Goal: Task Accomplishment & Management: Use online tool/utility

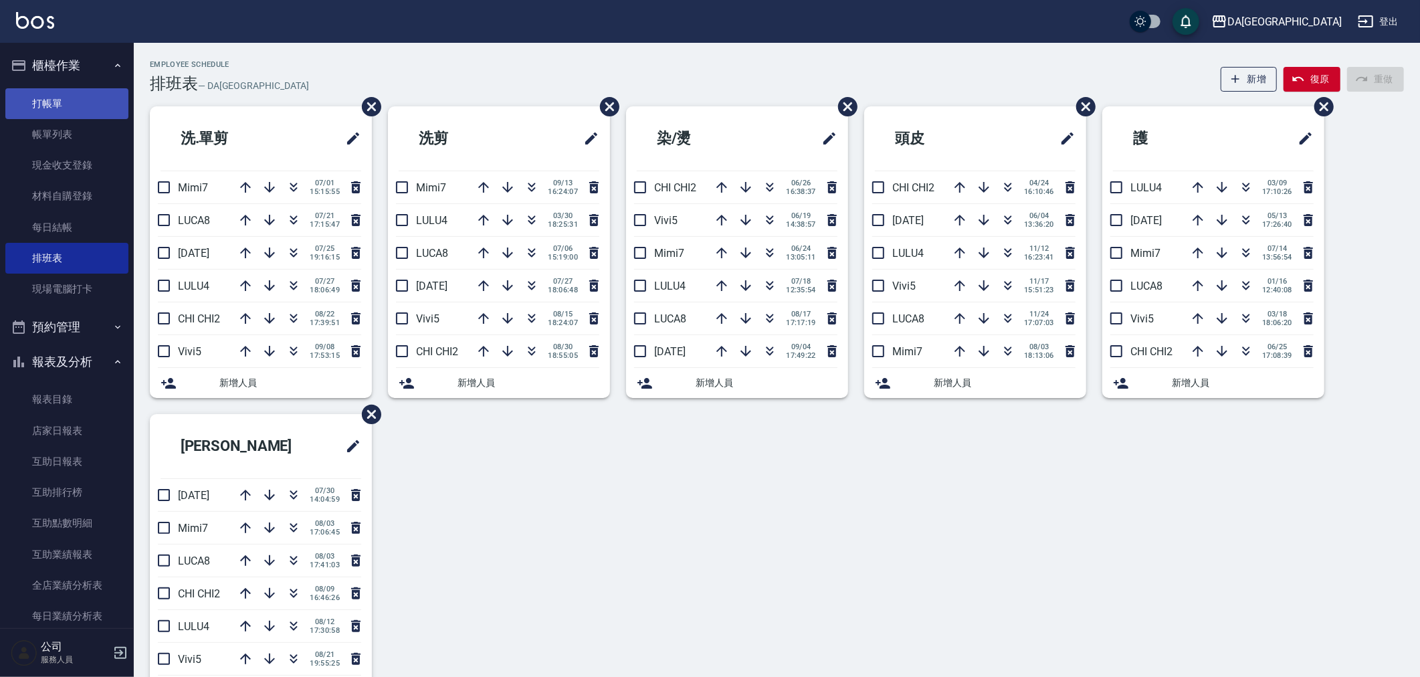
click at [78, 103] on link "打帳單" at bounding box center [66, 103] width 123 height 31
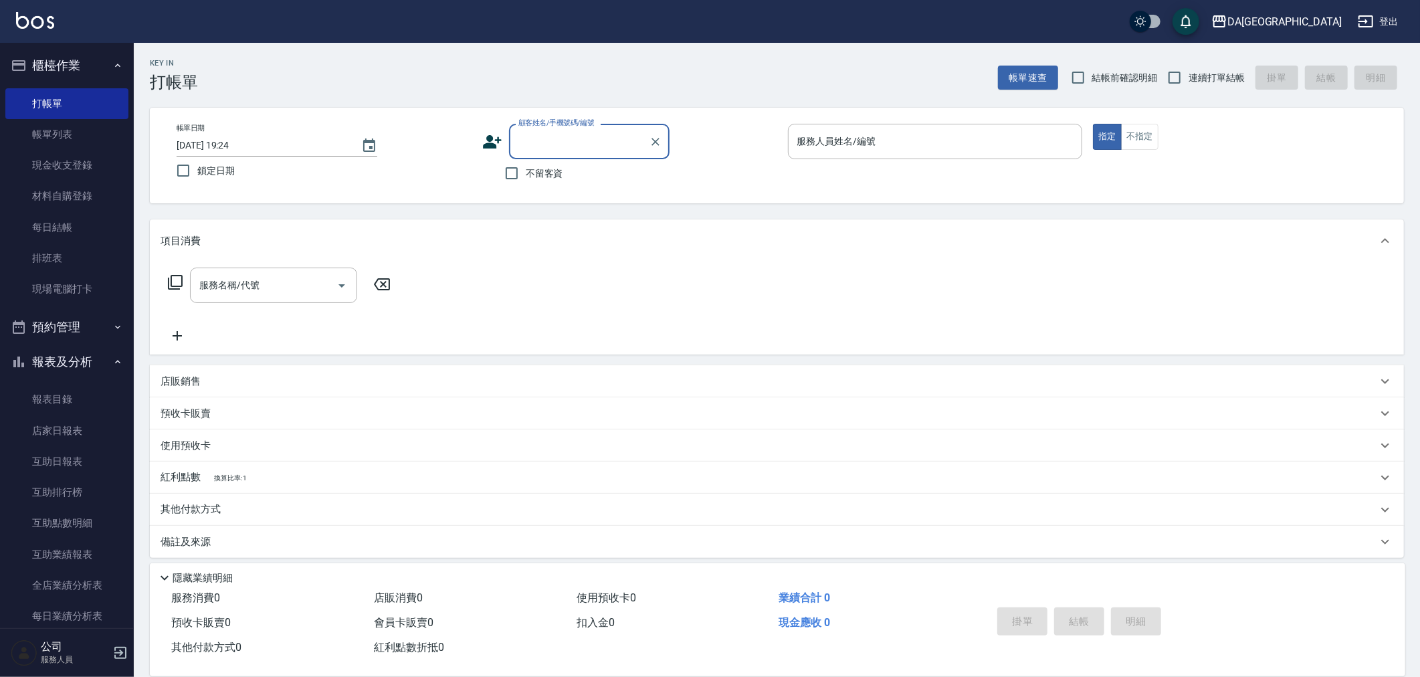
click at [1227, 81] on span "連續打單結帳" at bounding box center [1217, 78] width 56 height 14
click at [1189, 81] on input "連續打單結帳" at bounding box center [1175, 78] width 28 height 28
checkbox input "true"
click at [1104, 81] on span "結帳前確認明細" at bounding box center [1125, 78] width 66 height 14
click at [1092, 81] on input "結帳前確認明細" at bounding box center [1078, 78] width 28 height 28
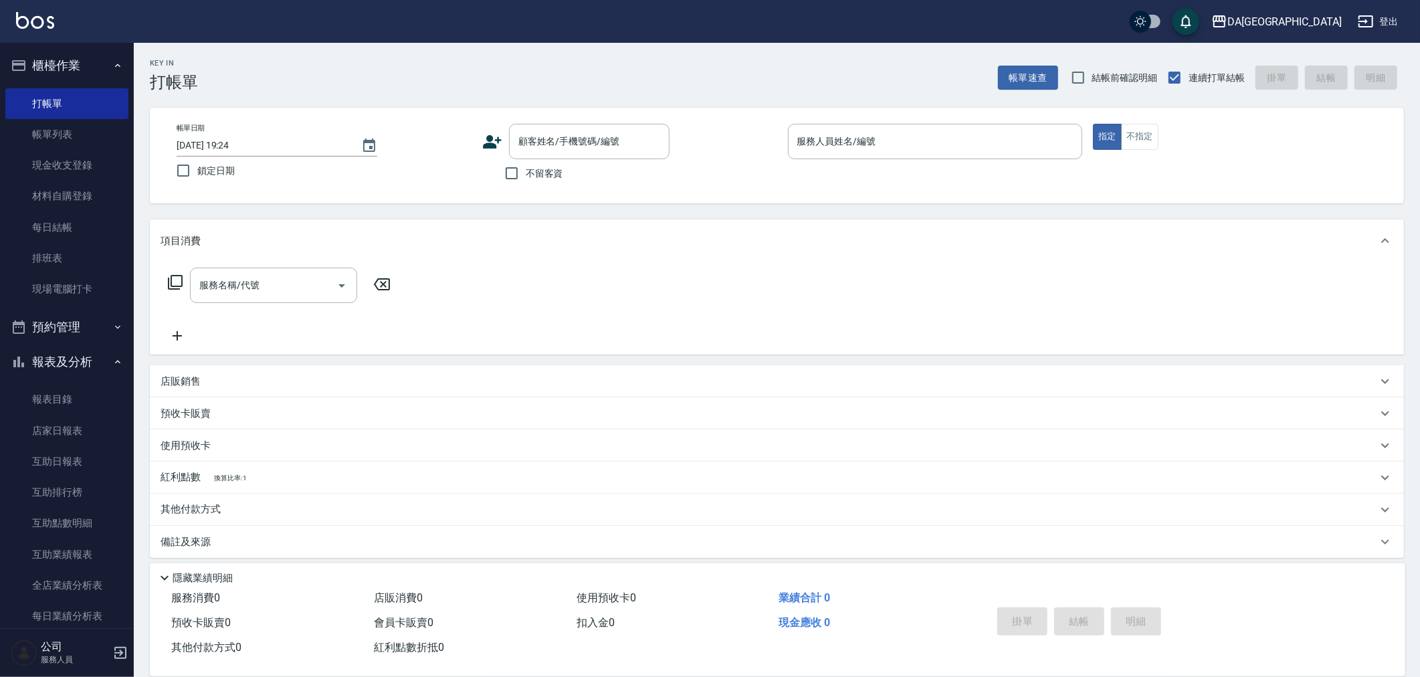
checkbox input "true"
click at [522, 179] on input "不留客資" at bounding box center [512, 173] width 28 height 28
checkbox input "true"
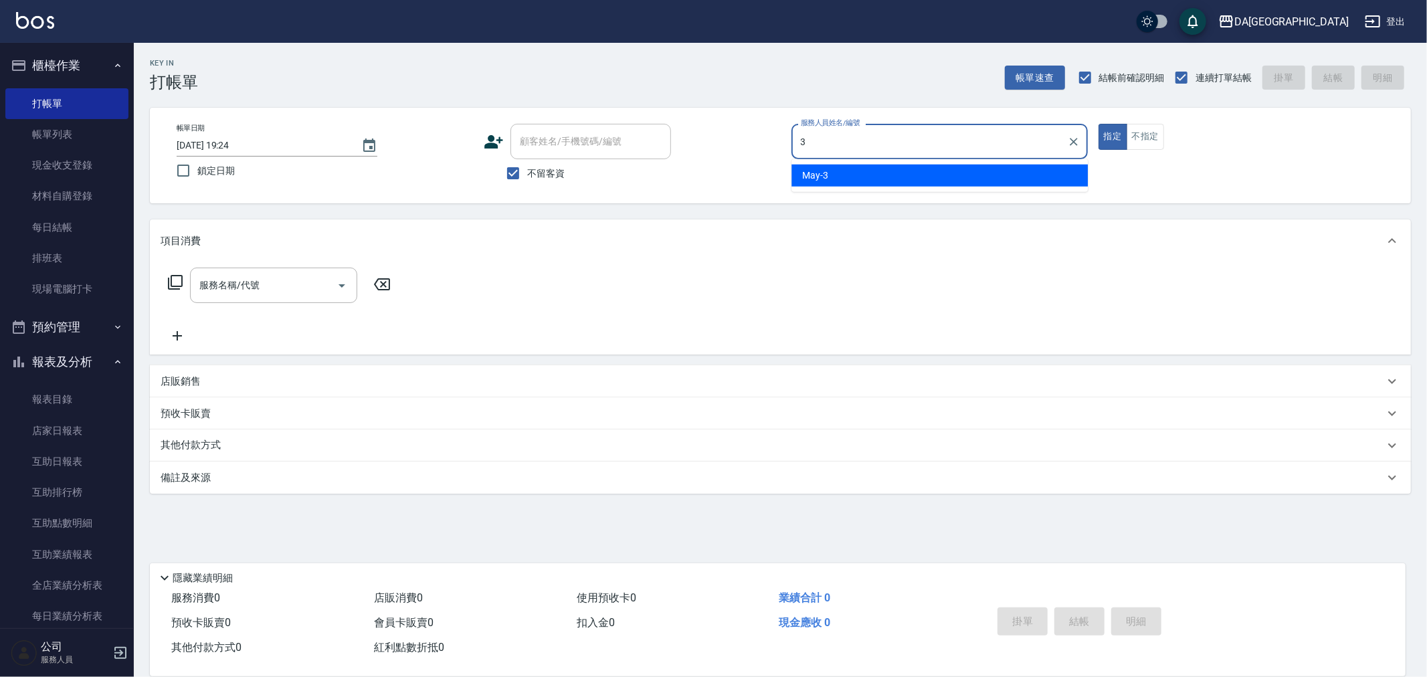
type input "3"
type button "true"
type input "May-3"
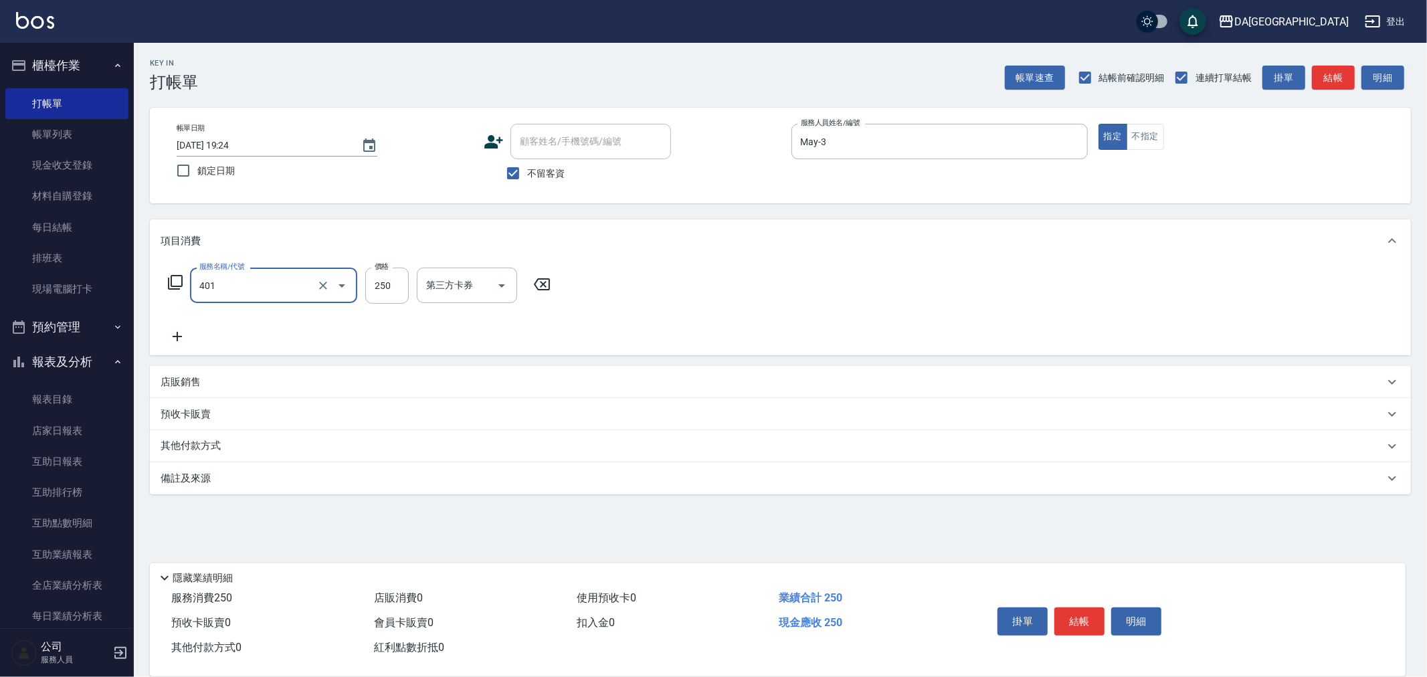
type input "剪髮(401)"
type input "400"
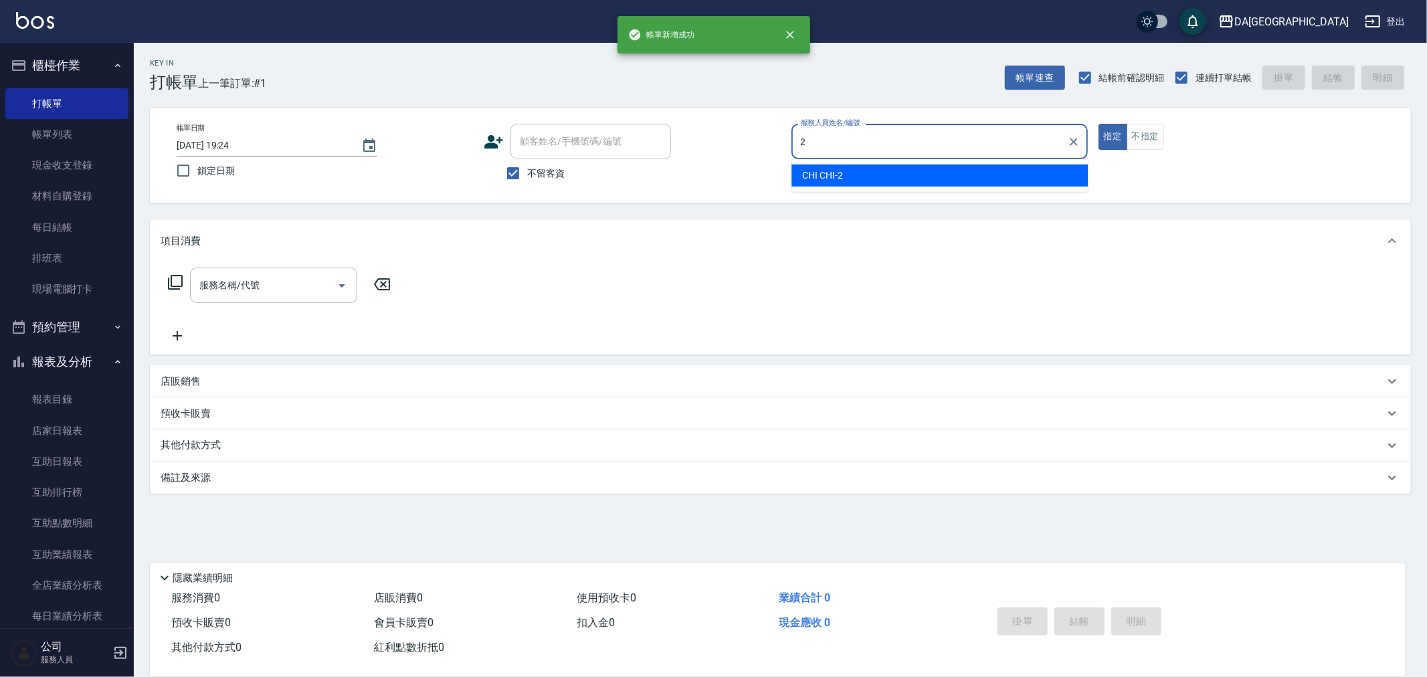
type input "CHI CHI-2"
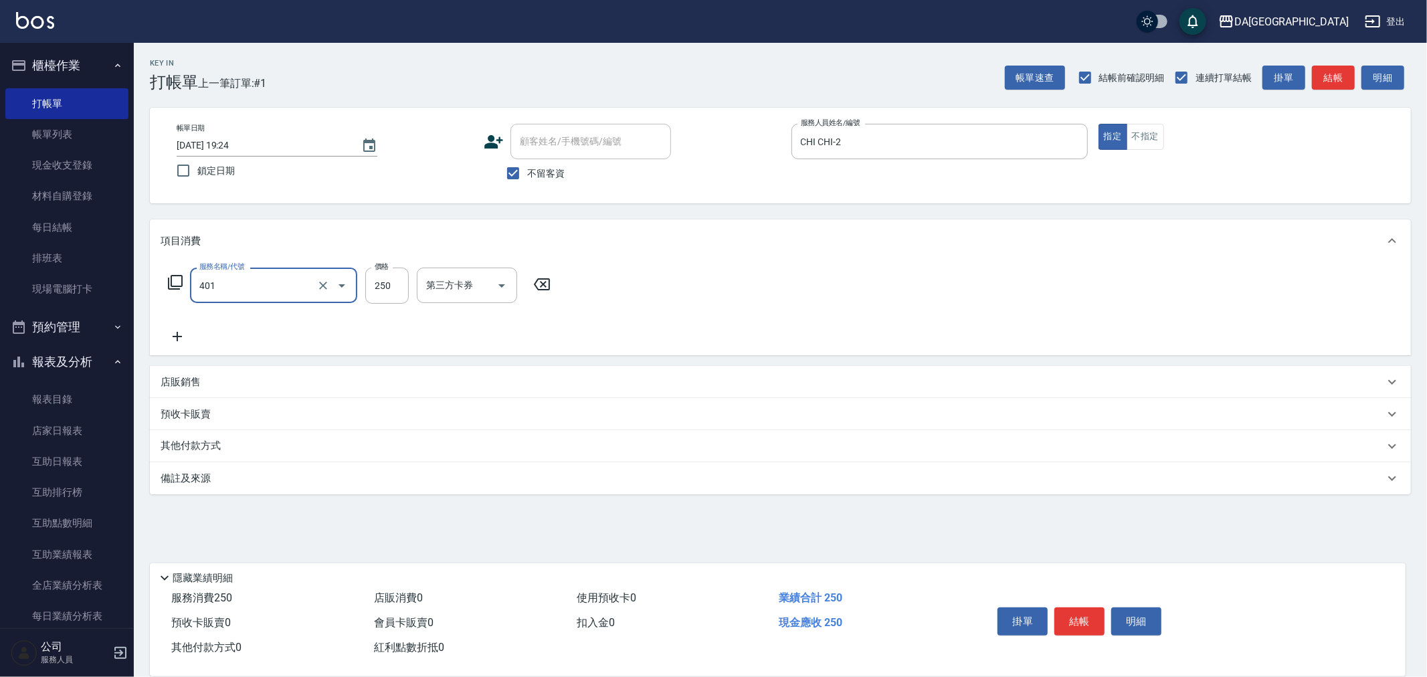
type input "剪髮(401)"
type input "400"
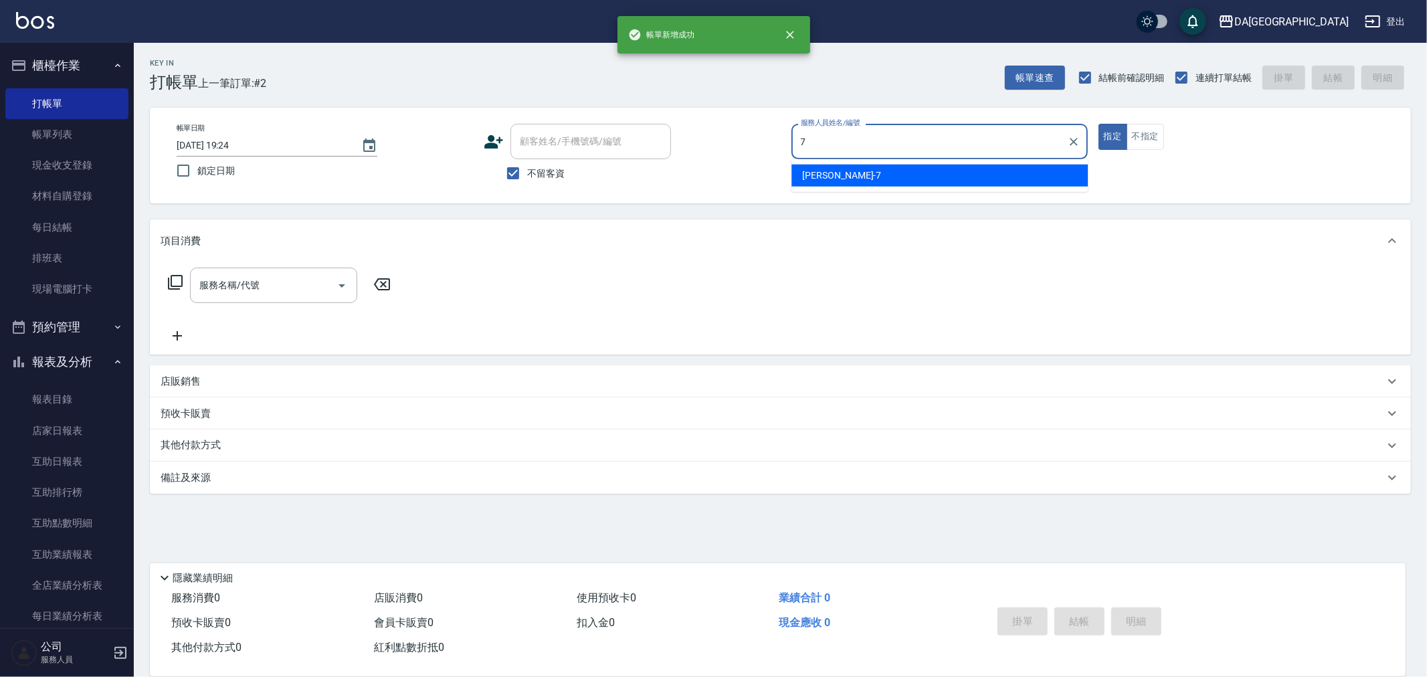
type input "Mimi-7"
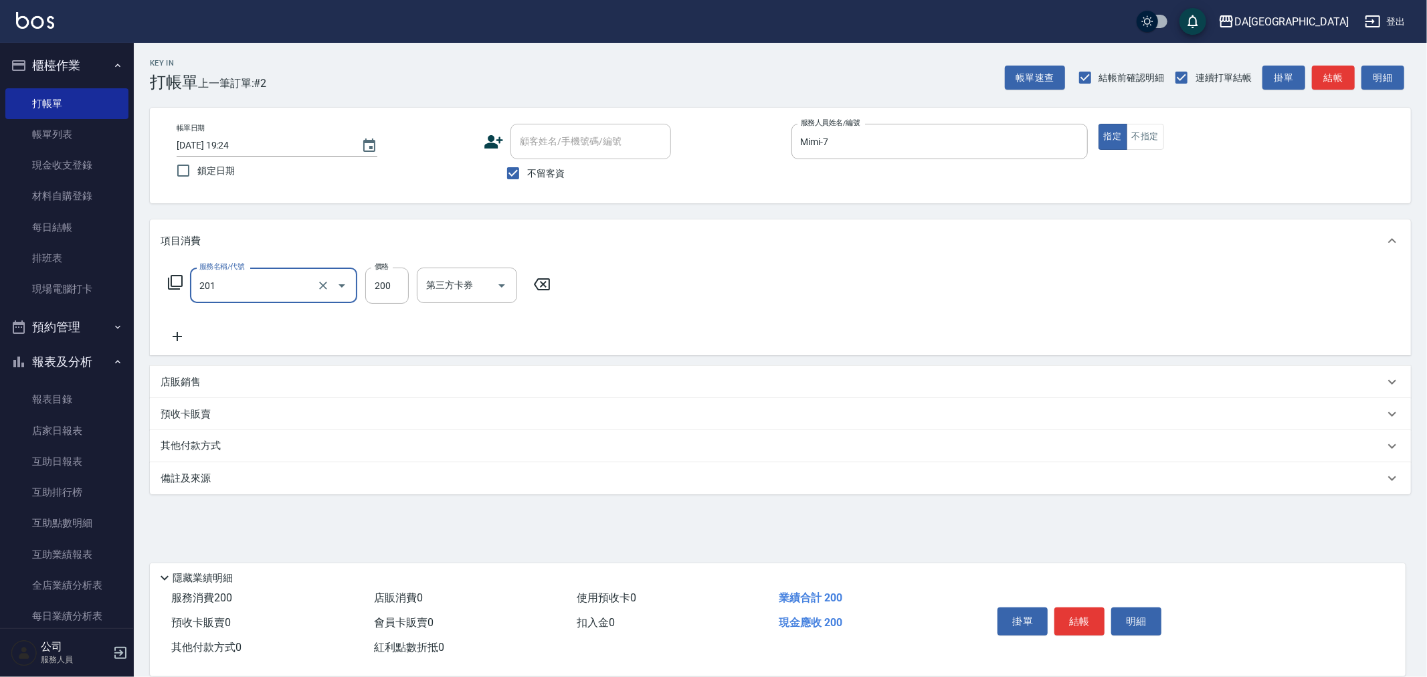
type input "洗髮(201)"
type input "300"
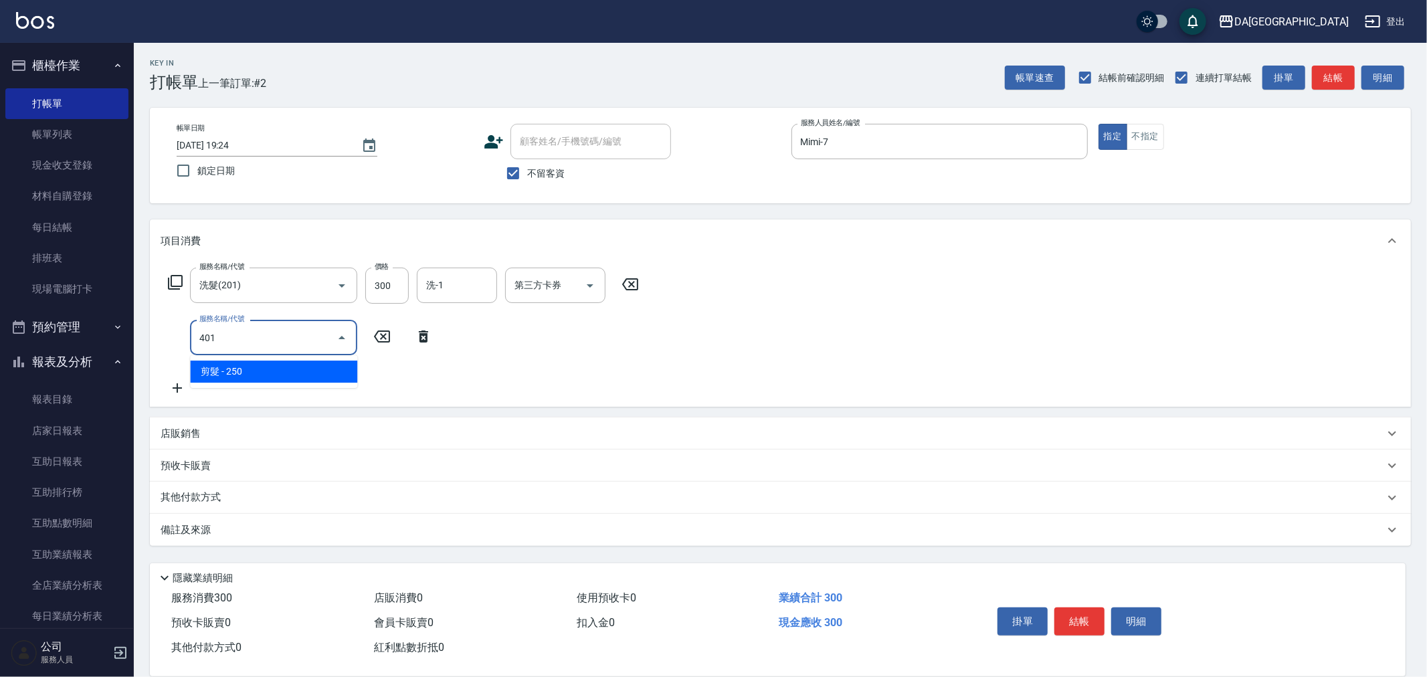
type input "剪髮(401)"
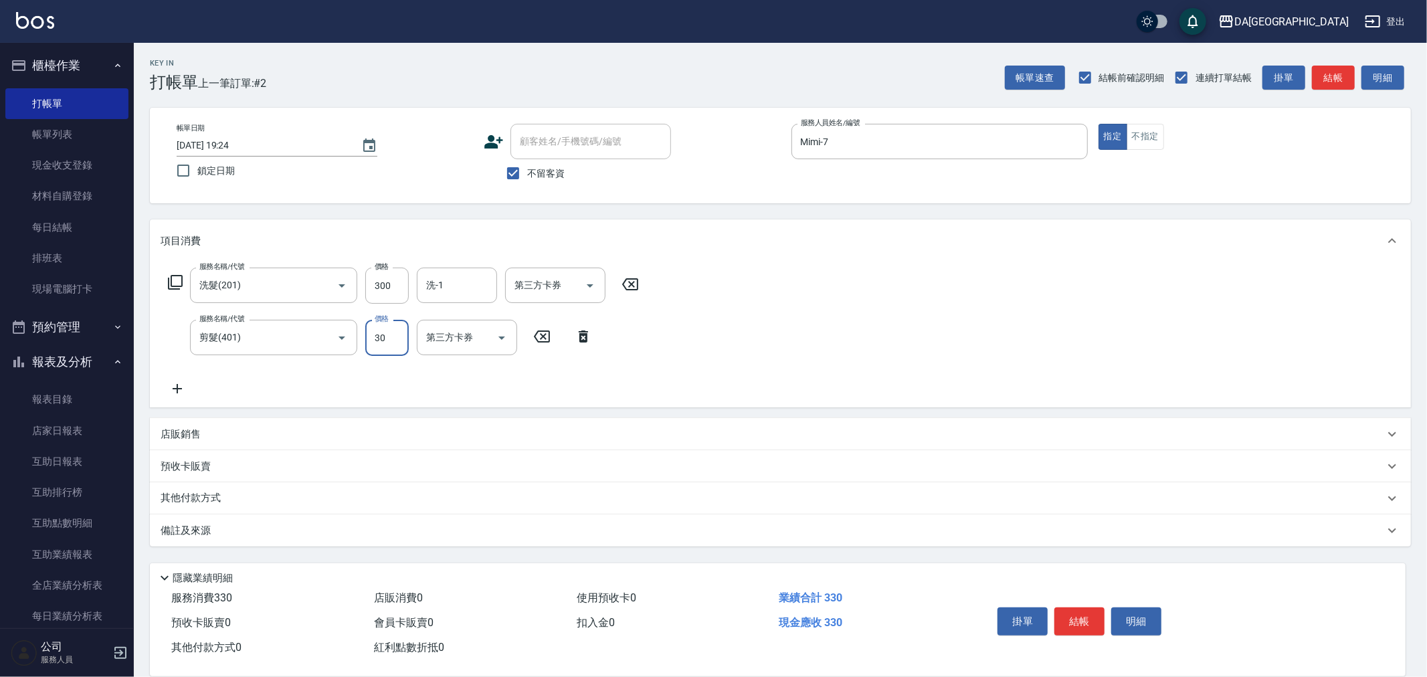
type input "300"
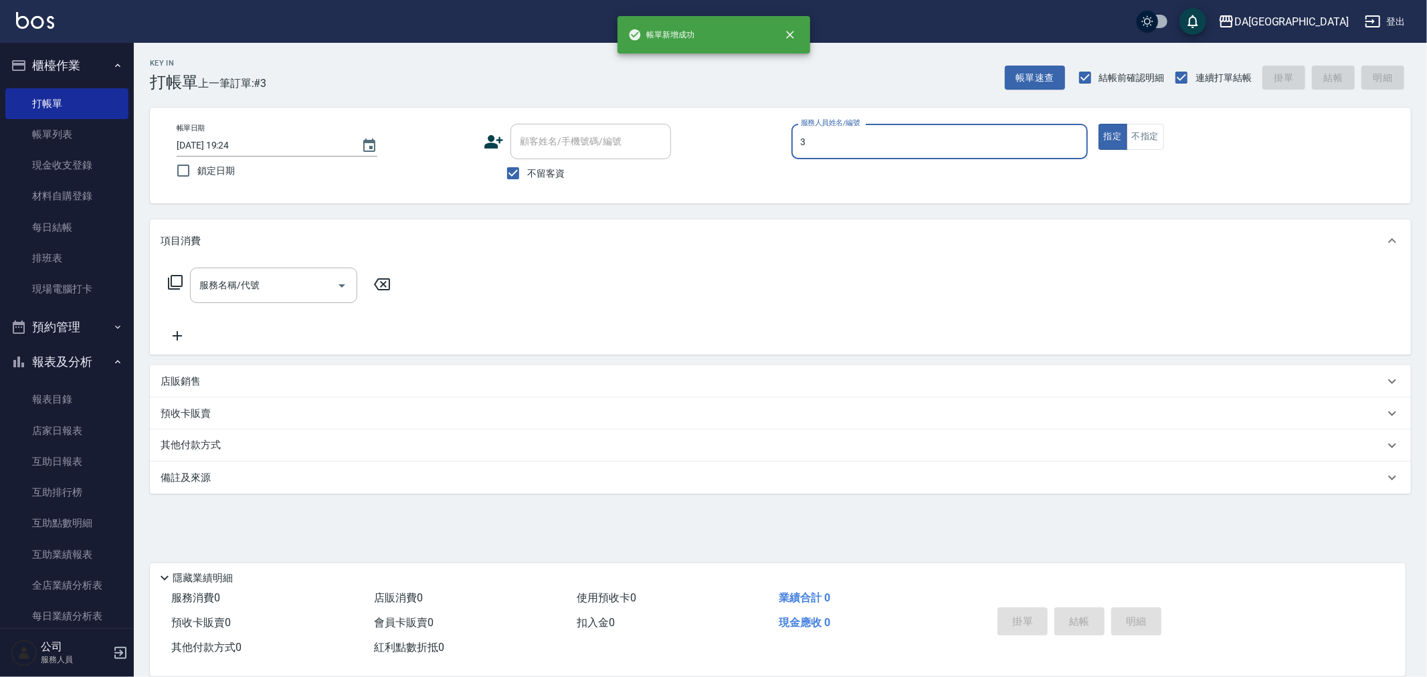
type input "May-3"
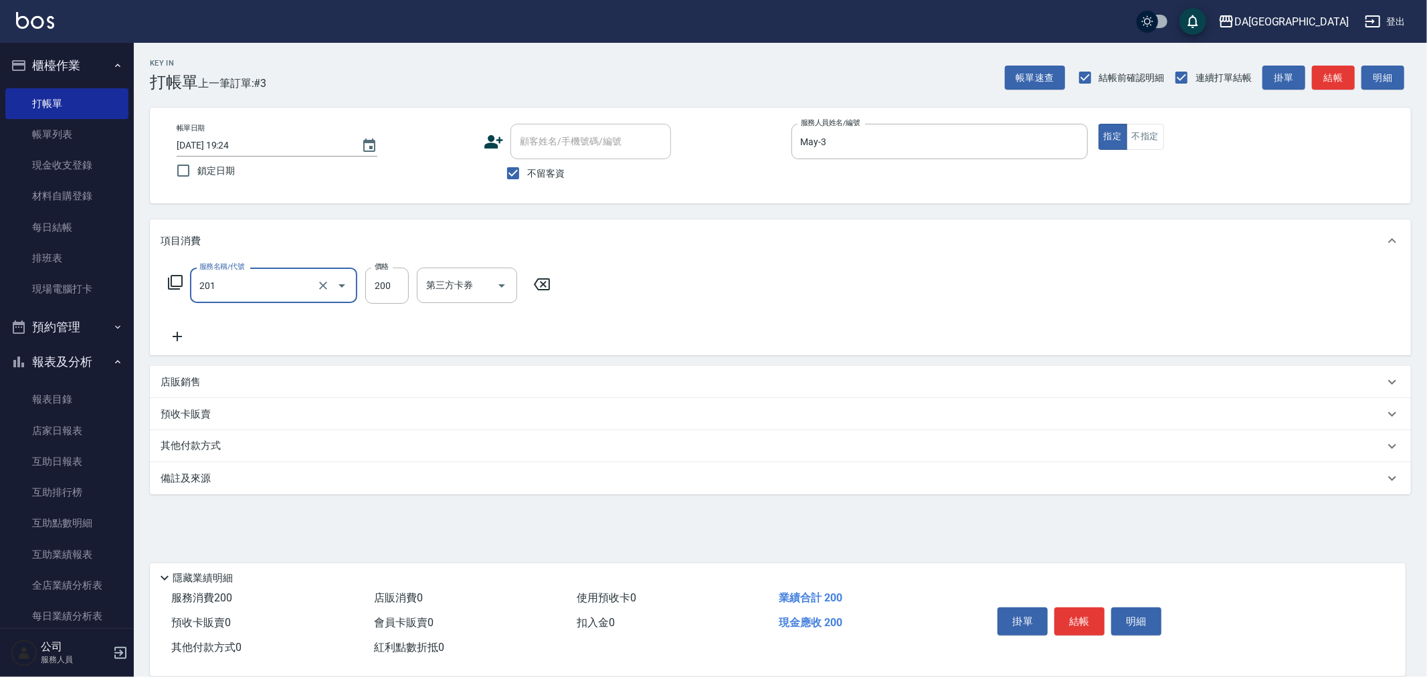
type input "洗髮(201)"
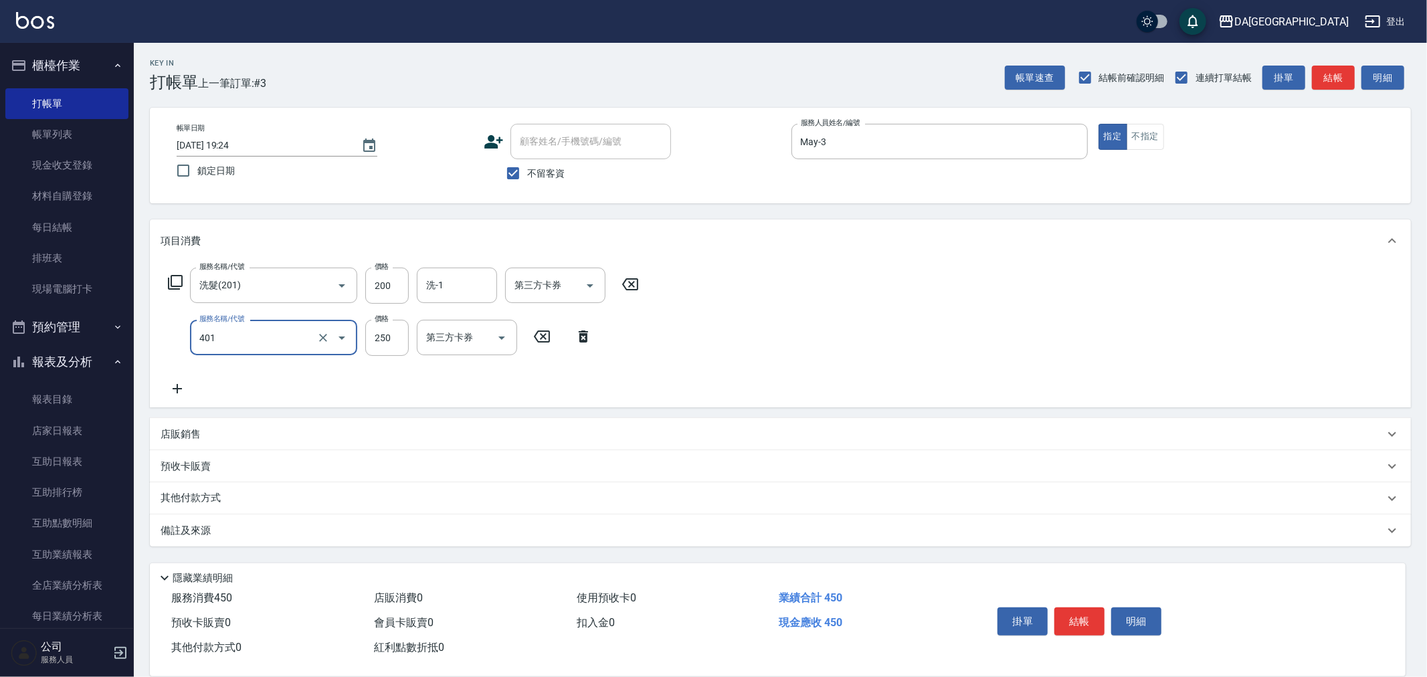
type input "剪髮(401)"
type input "400"
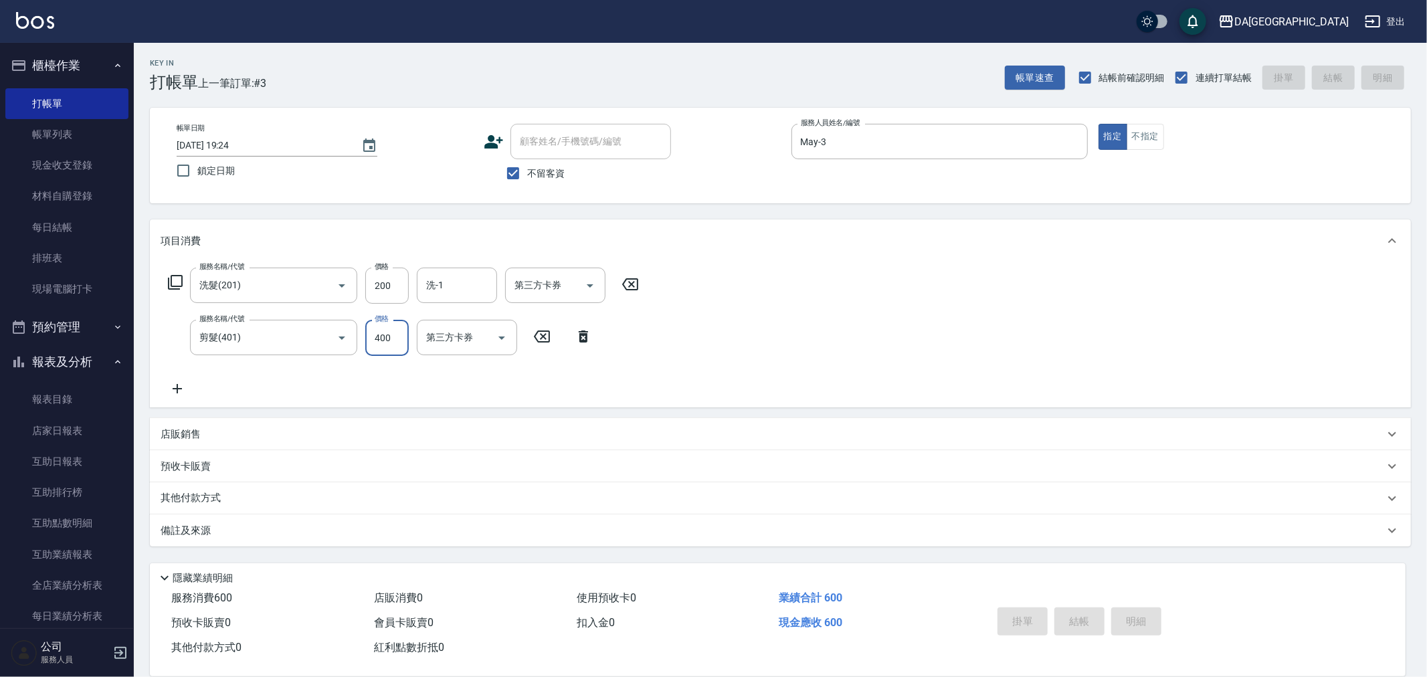
type input "[DATE] 19:25"
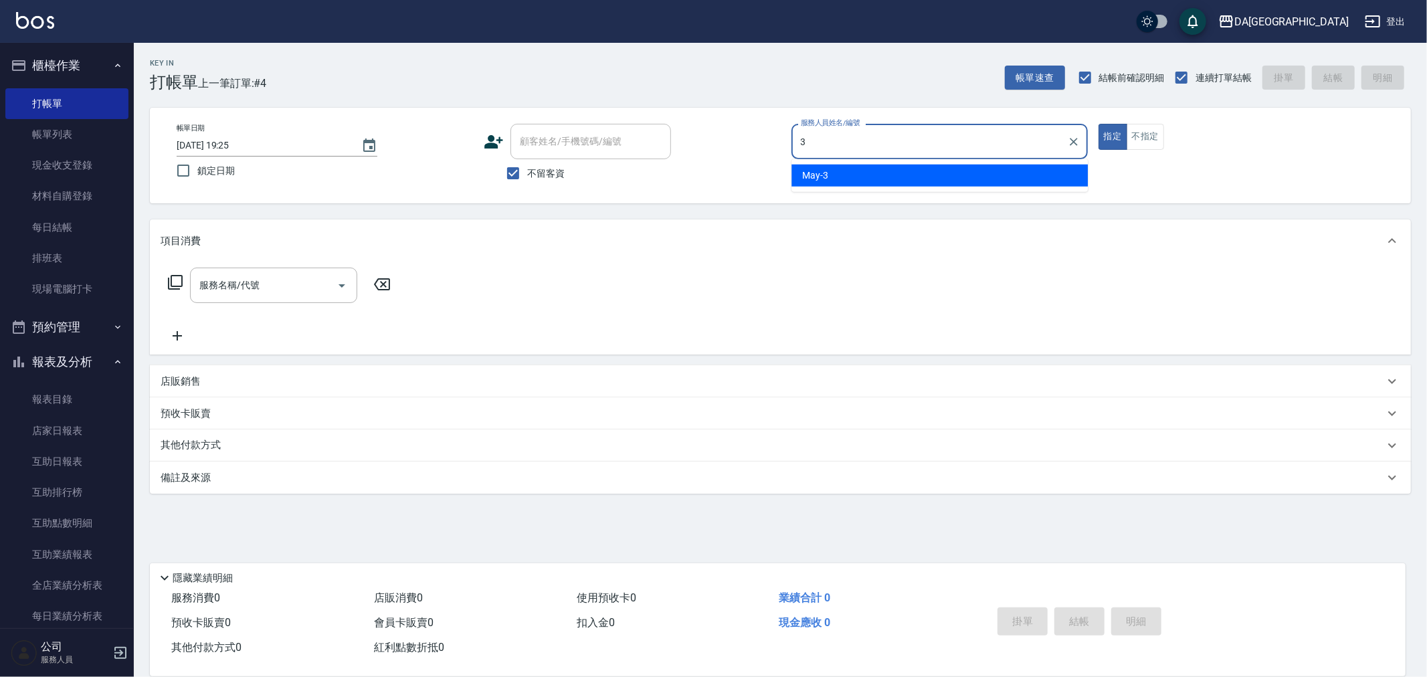
type input "May-3"
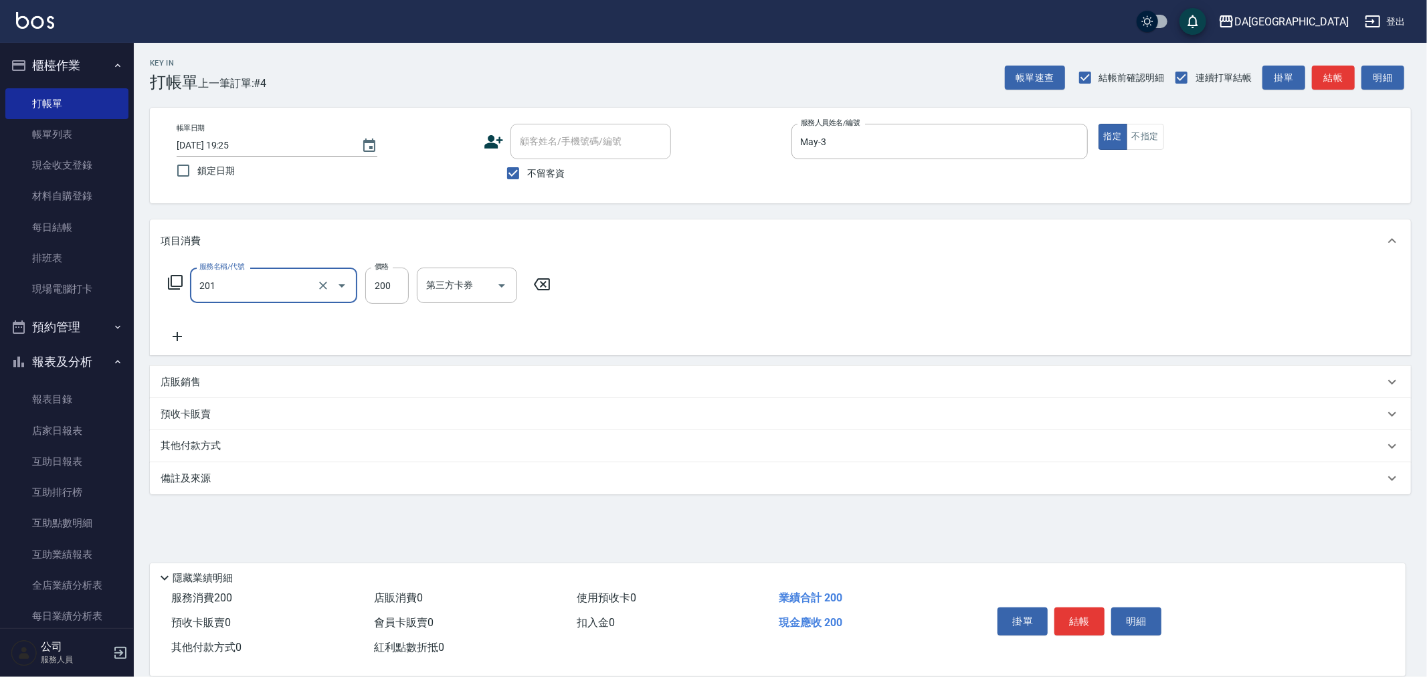
type input "洗髮(201)"
type input "300"
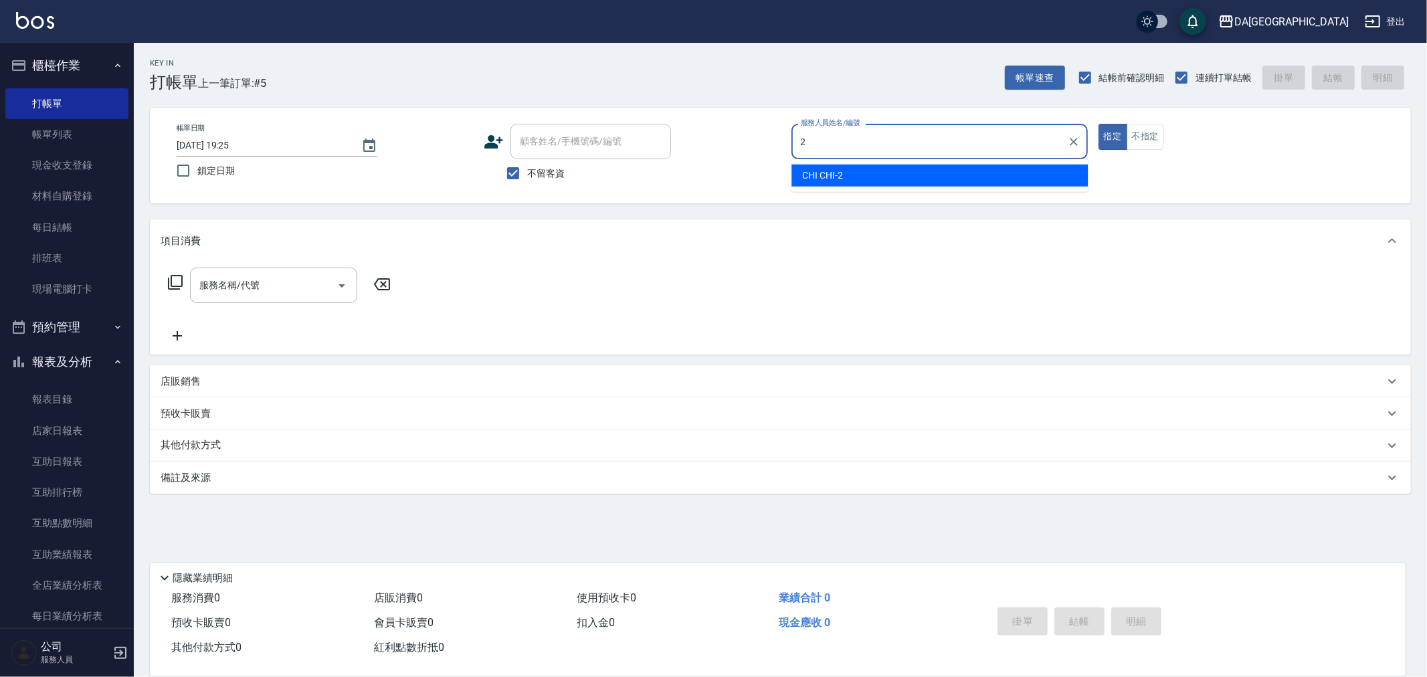
type input "CHI CHI-2"
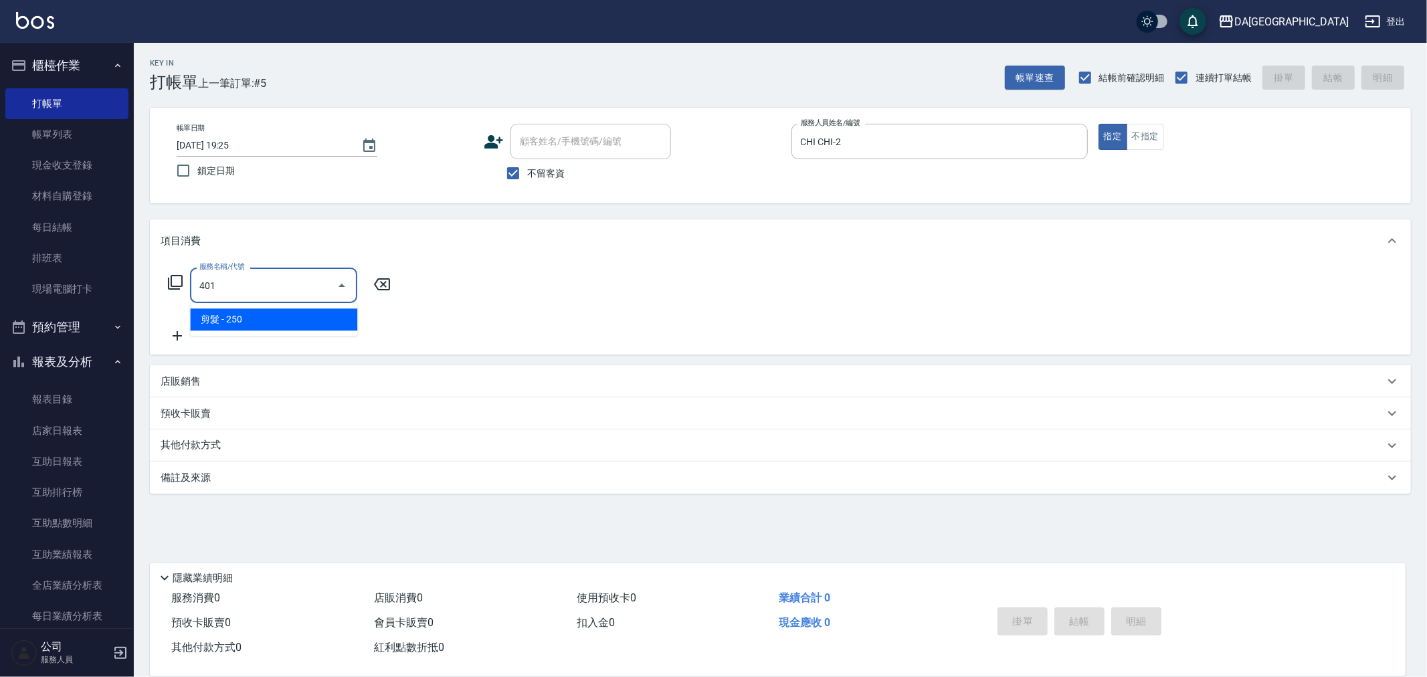
type input "剪髮(401)"
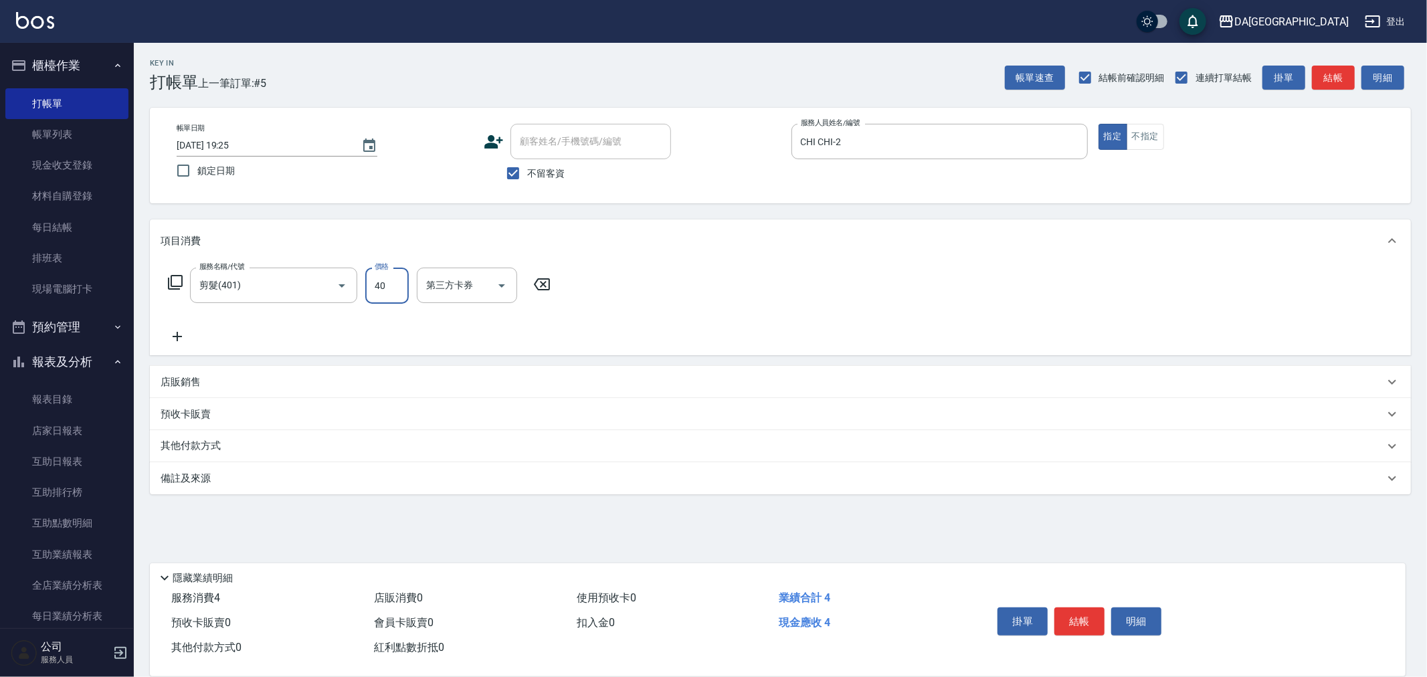
type input "400"
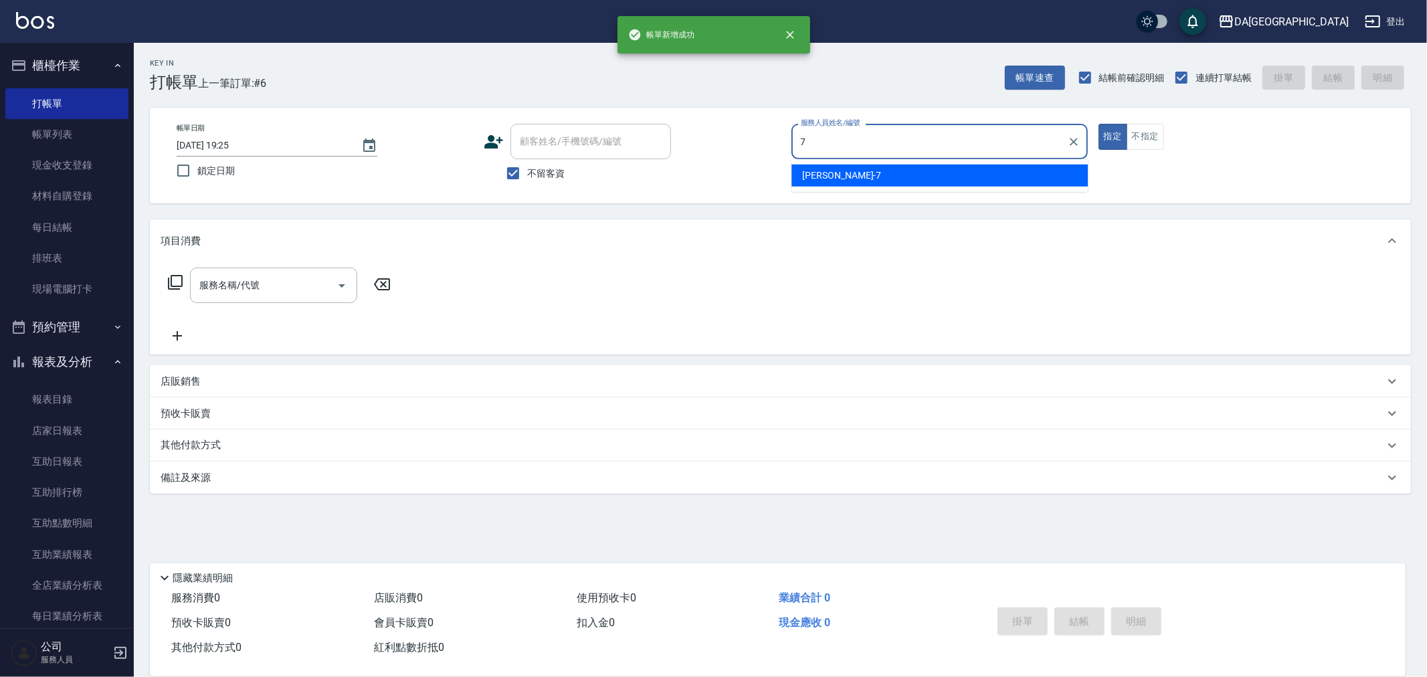
type input "Mimi-7"
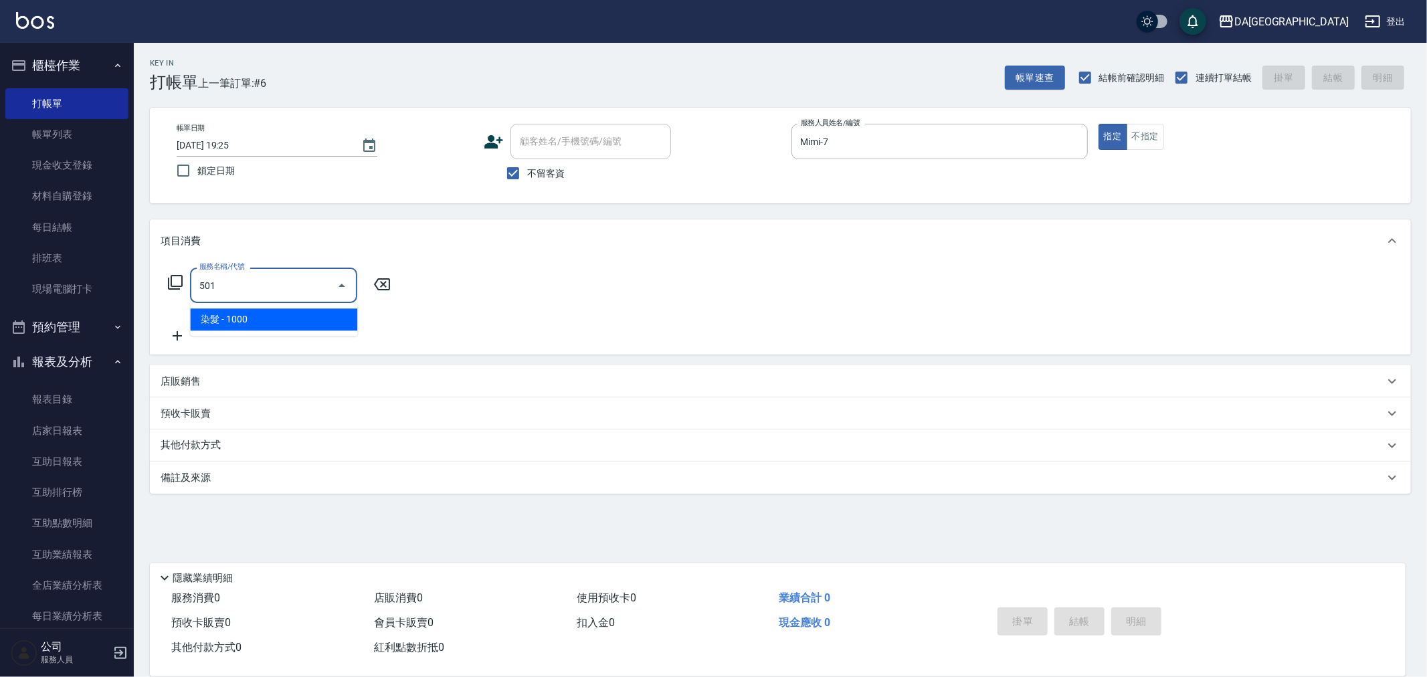
type input "染髮(501)"
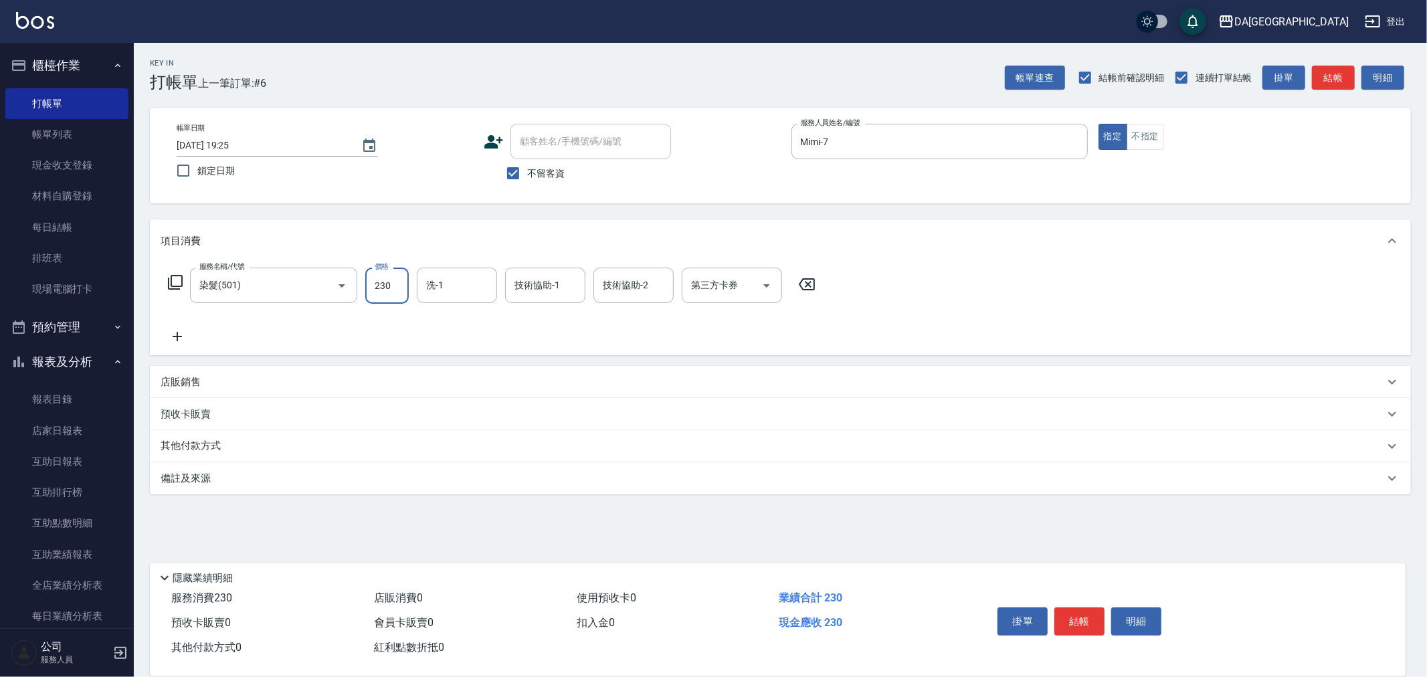
type input "2300"
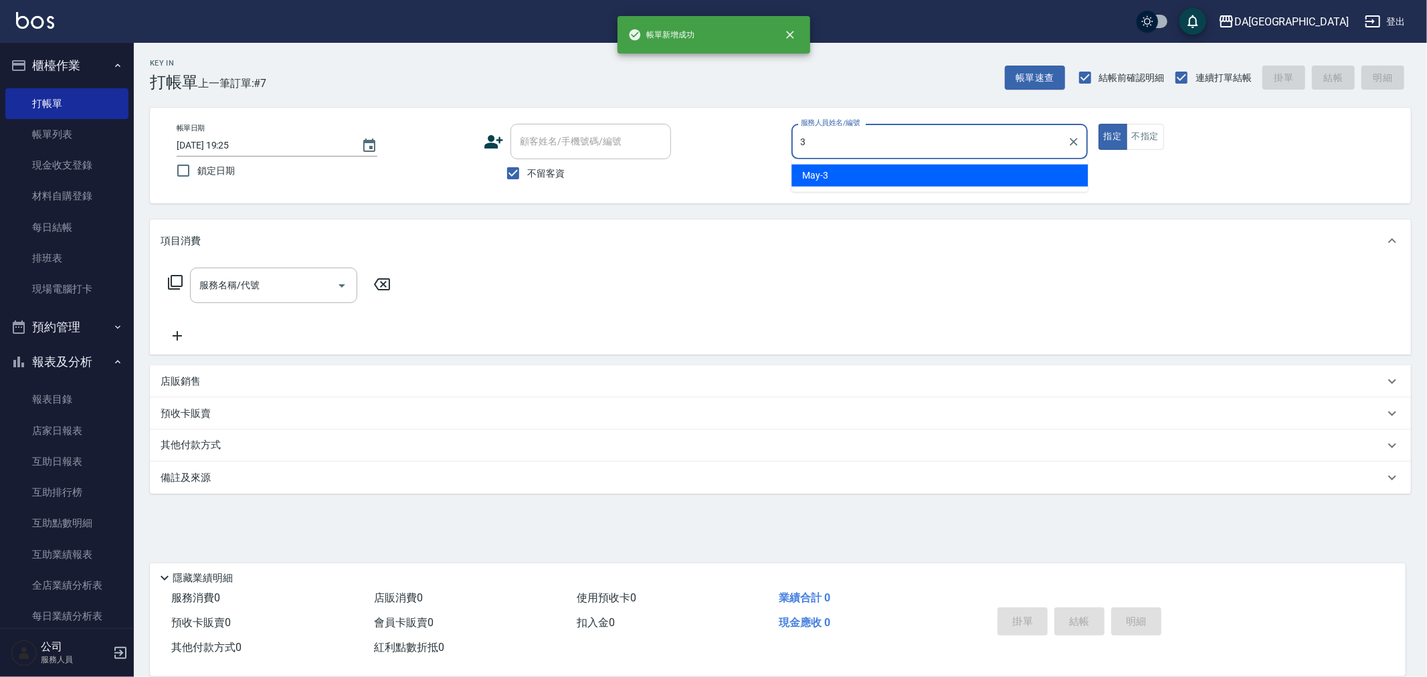
type input "May-3"
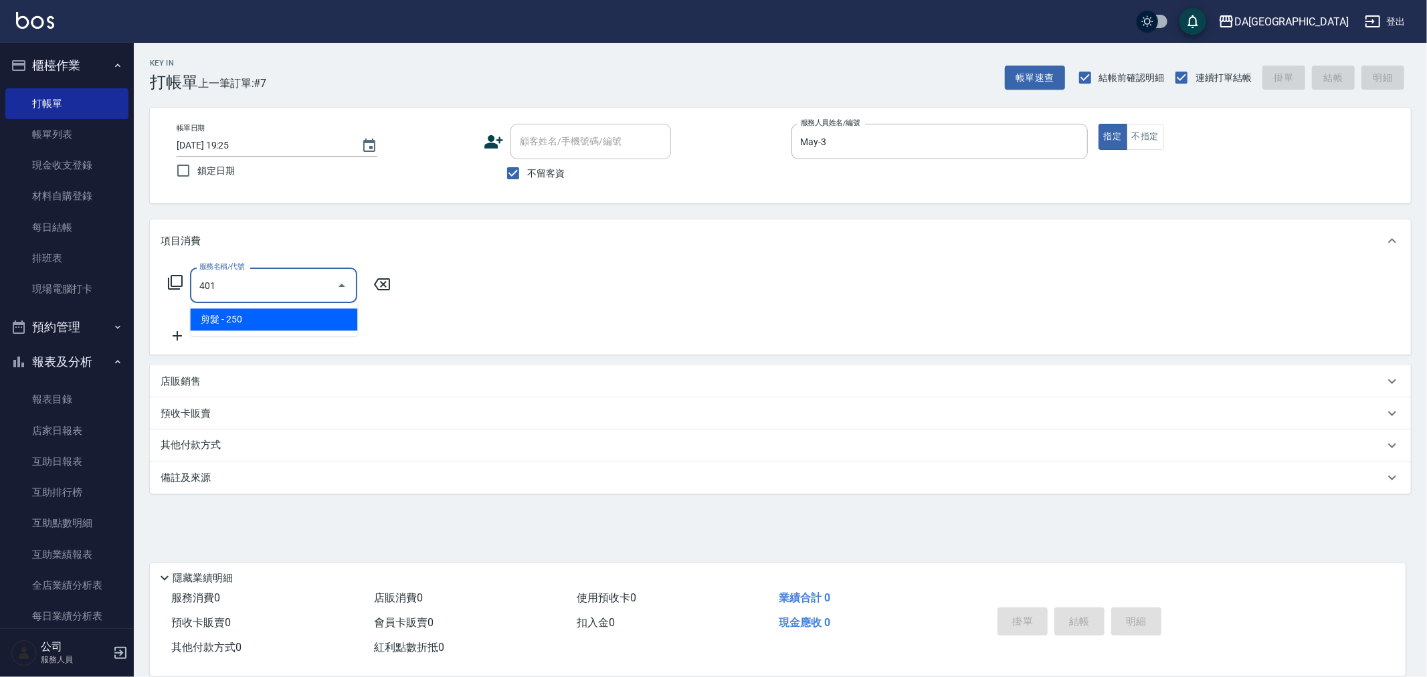
type input "剪髮(401)"
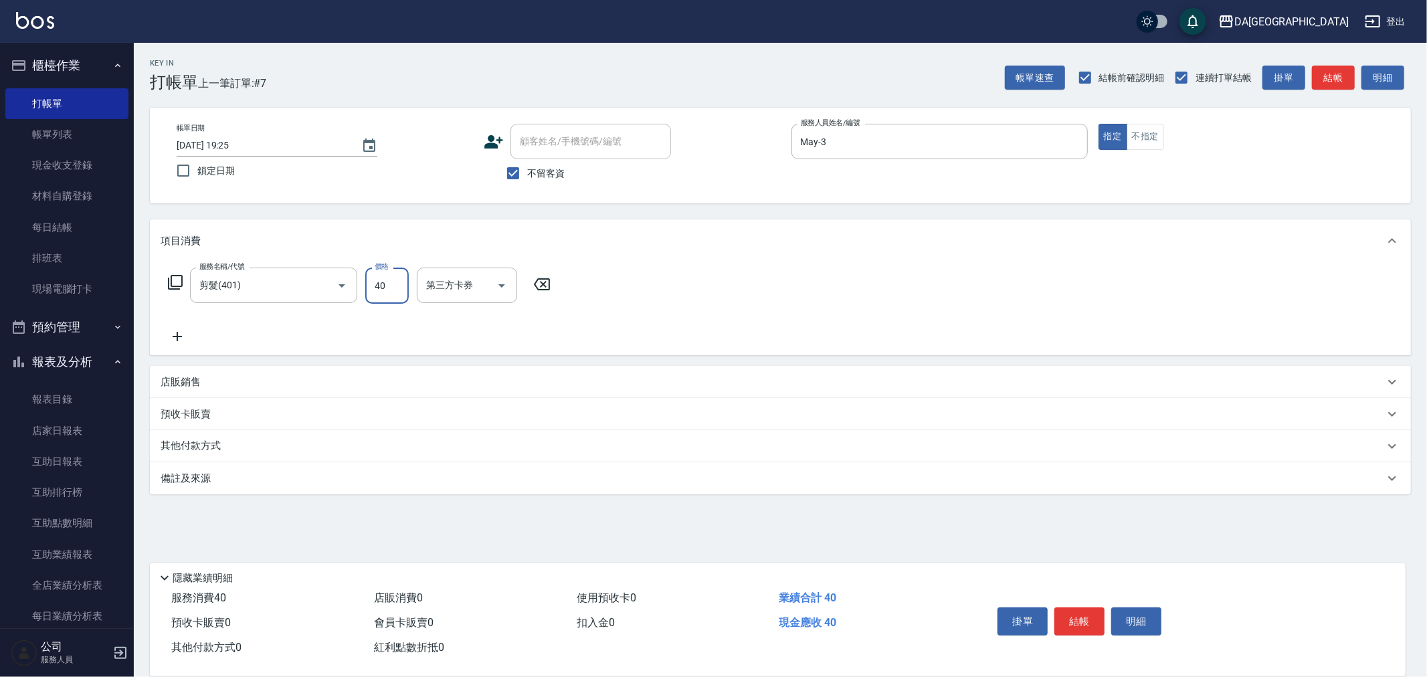
type input "400"
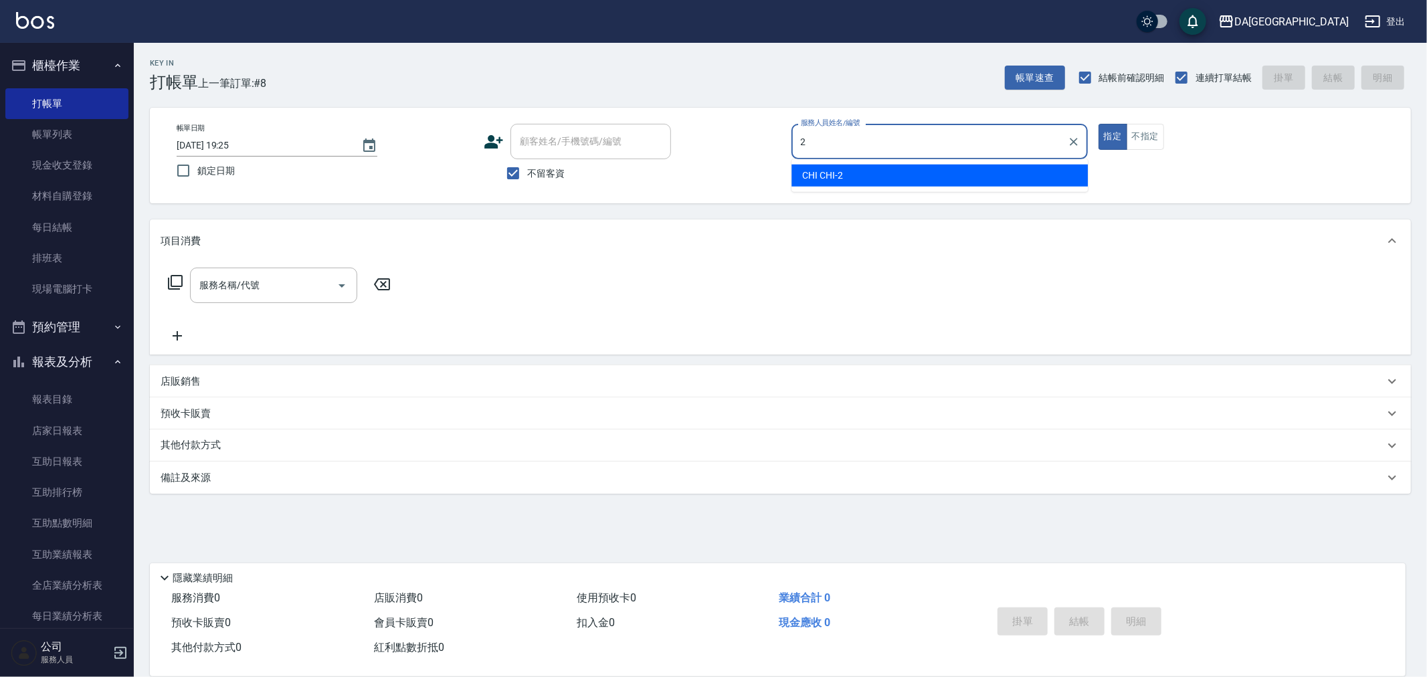
type input "CHI CHI-2"
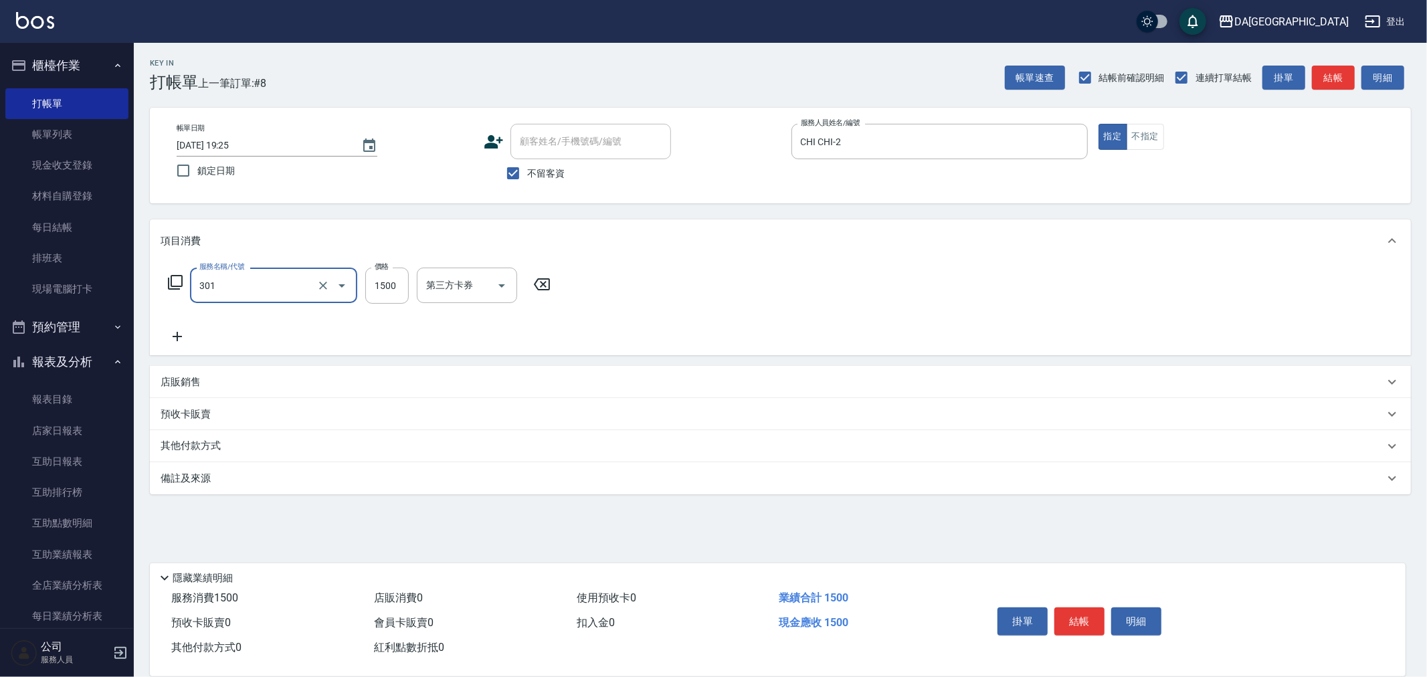
type input "燙髮(301)"
type input "1399"
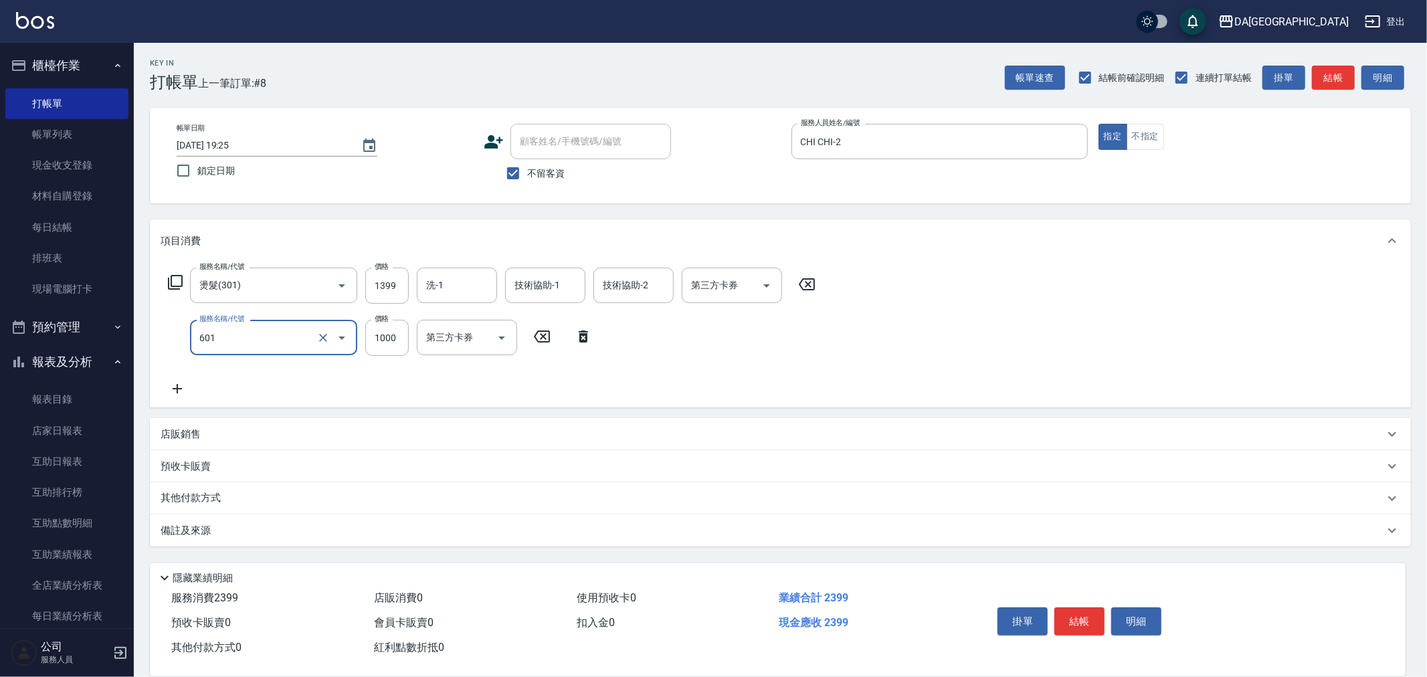
type input "自備護髮(1000上)(601)"
type input "1600"
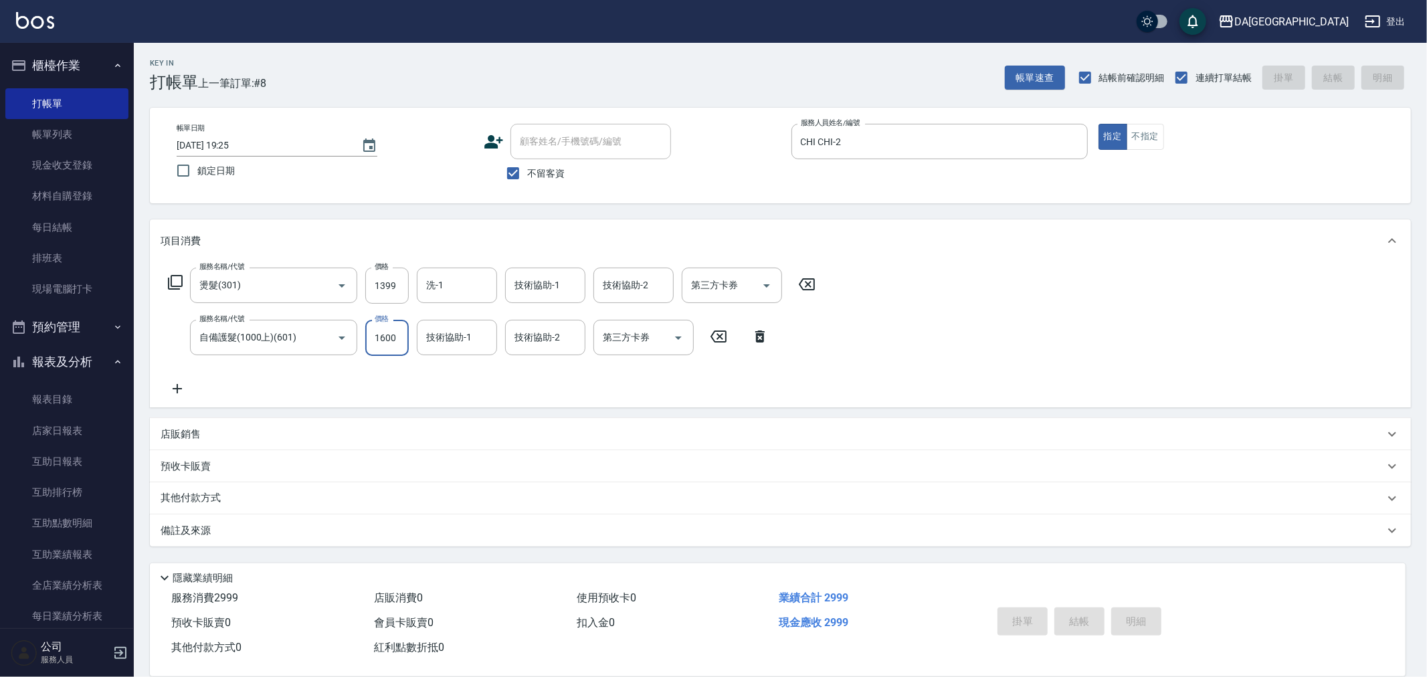
type input "[DATE] 19:45"
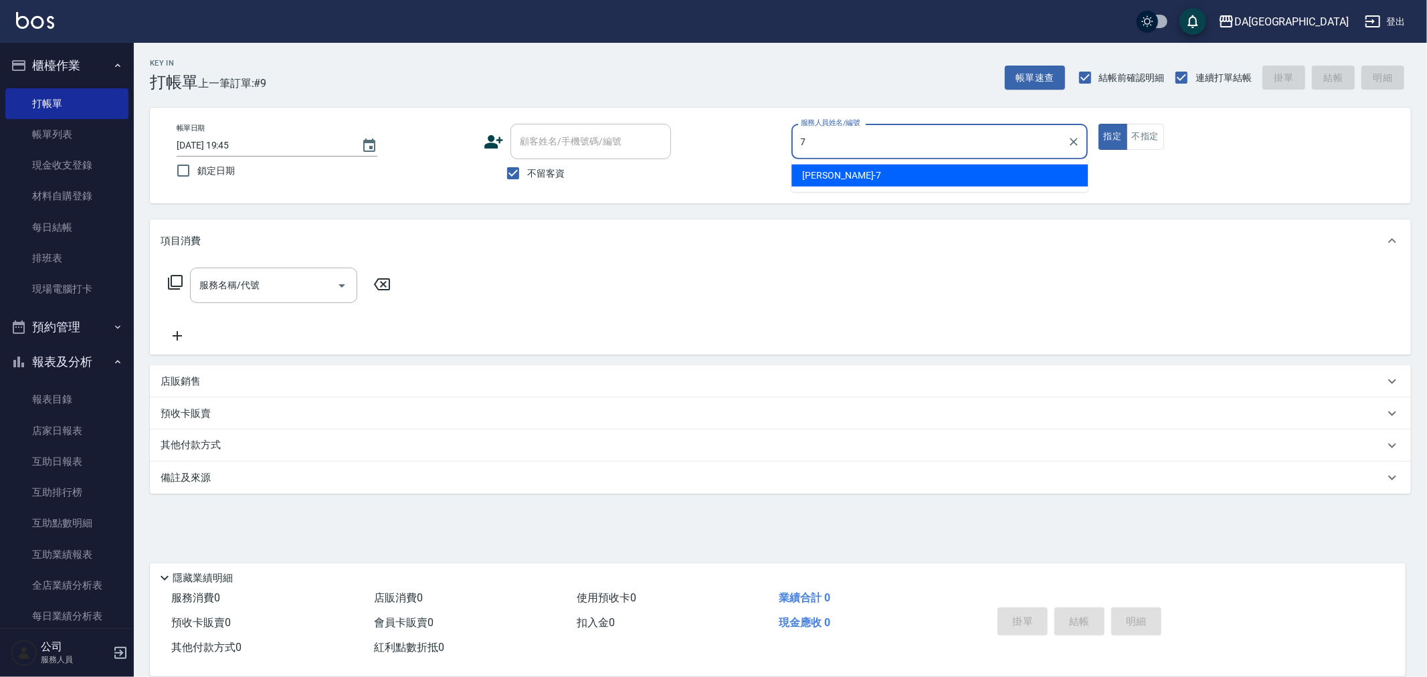
type input "Mimi-7"
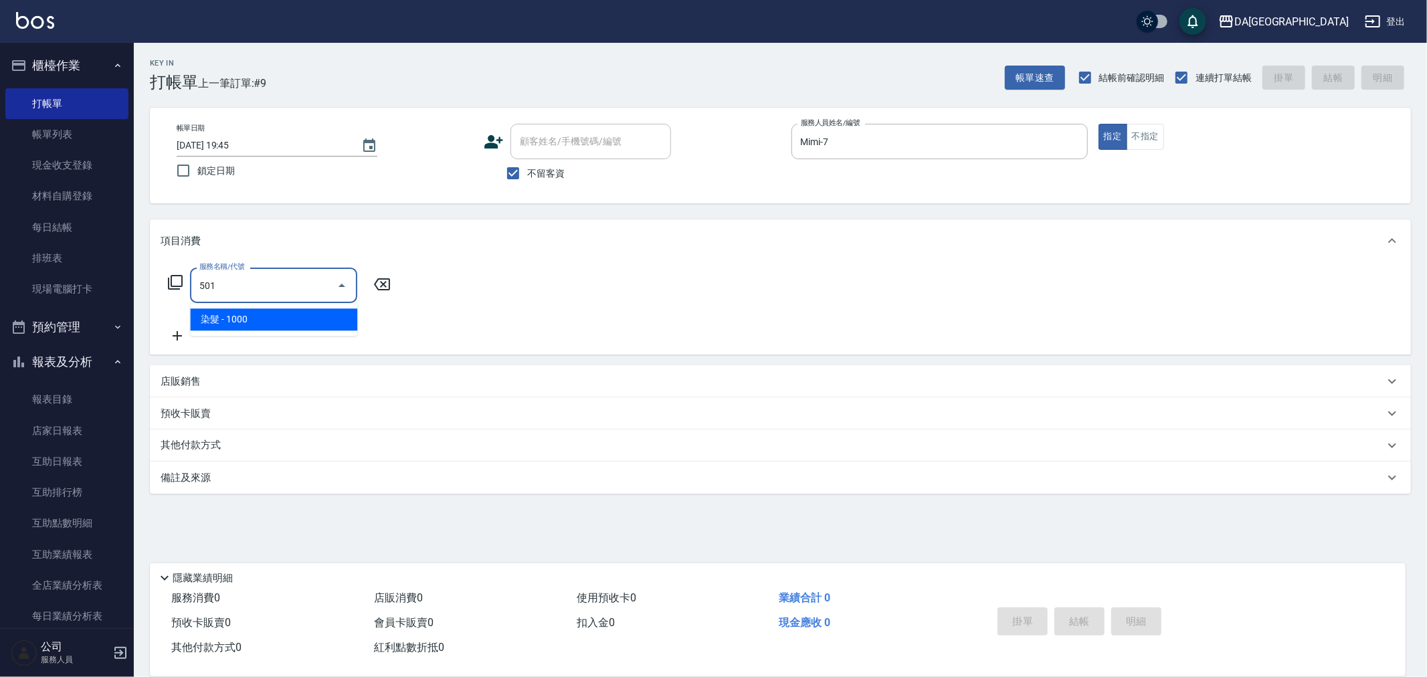
type input "染髮(501)"
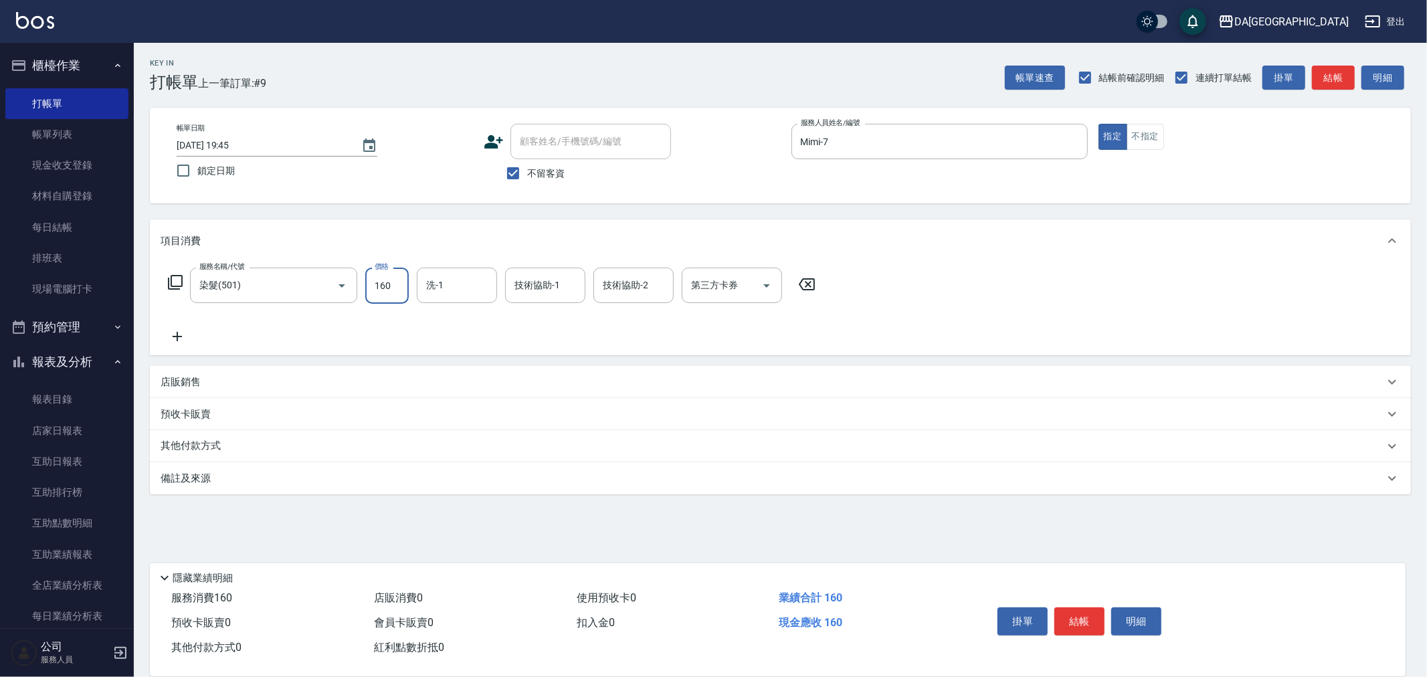
type input "1600"
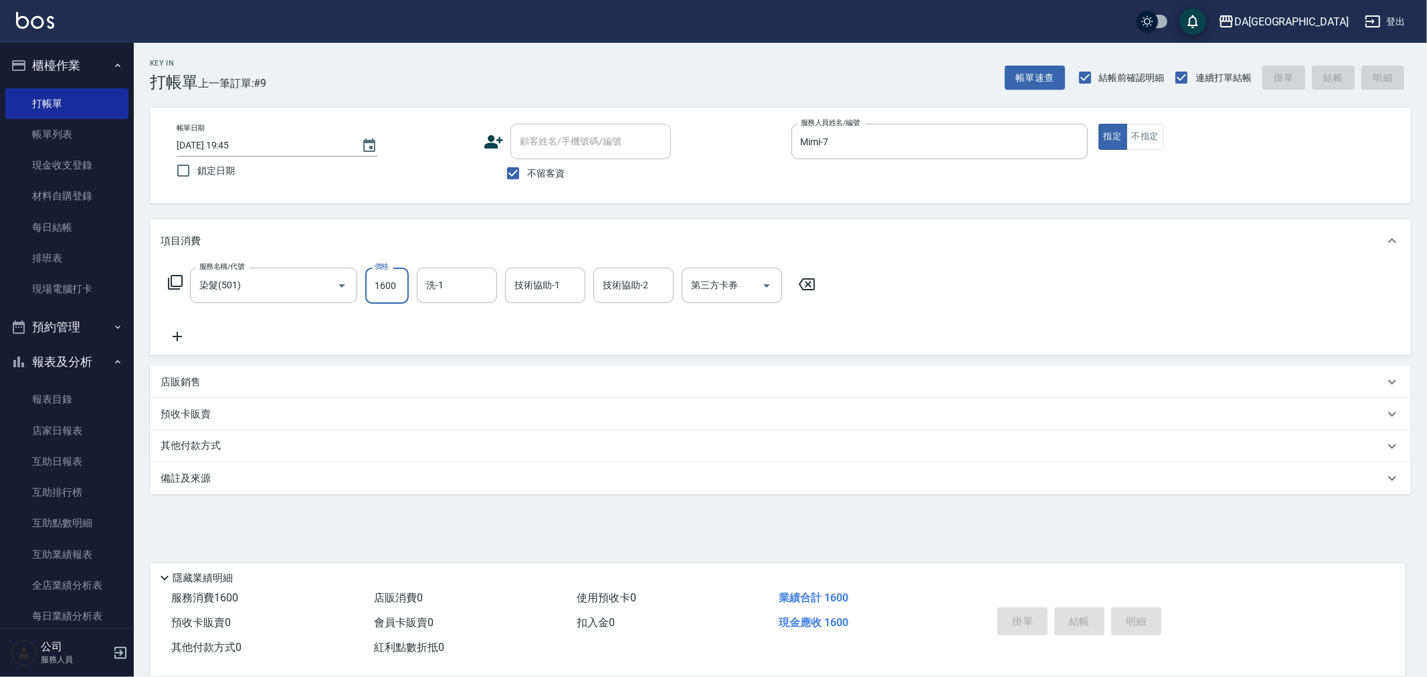
type input "[DATE] 19:51"
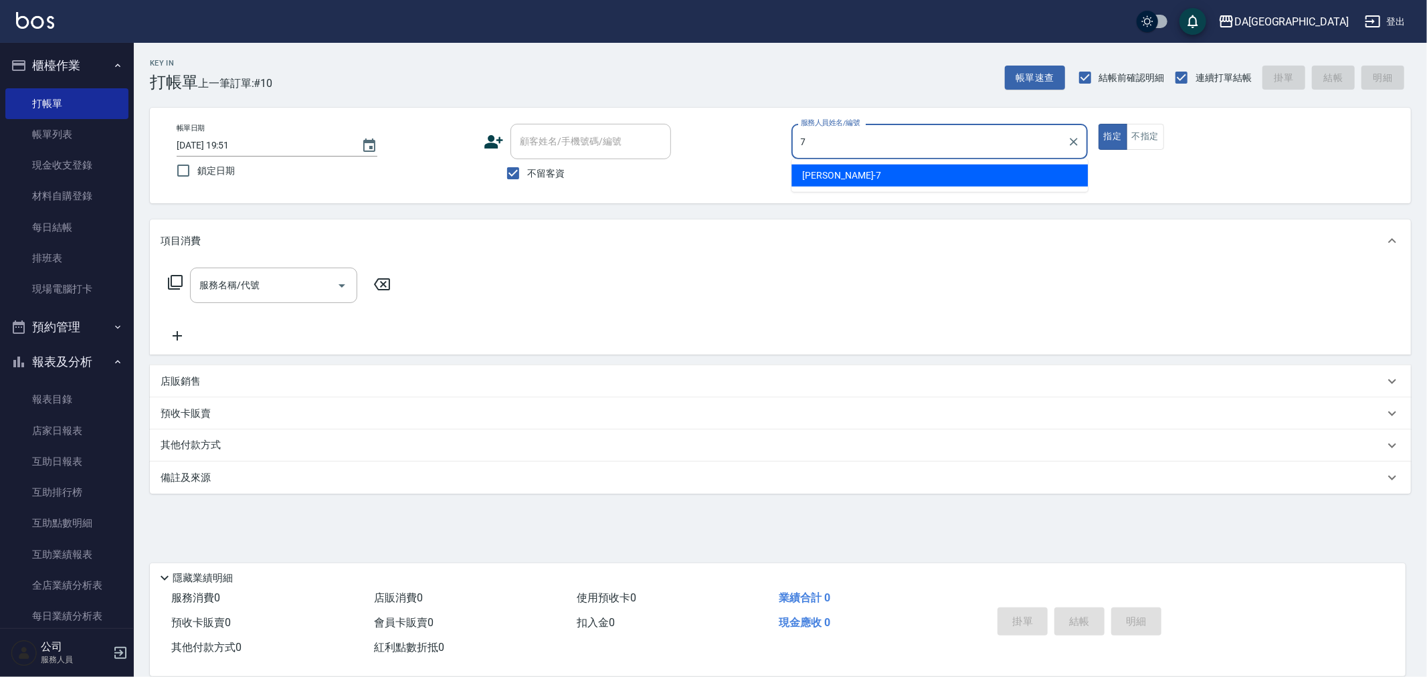
type input "Mimi-7"
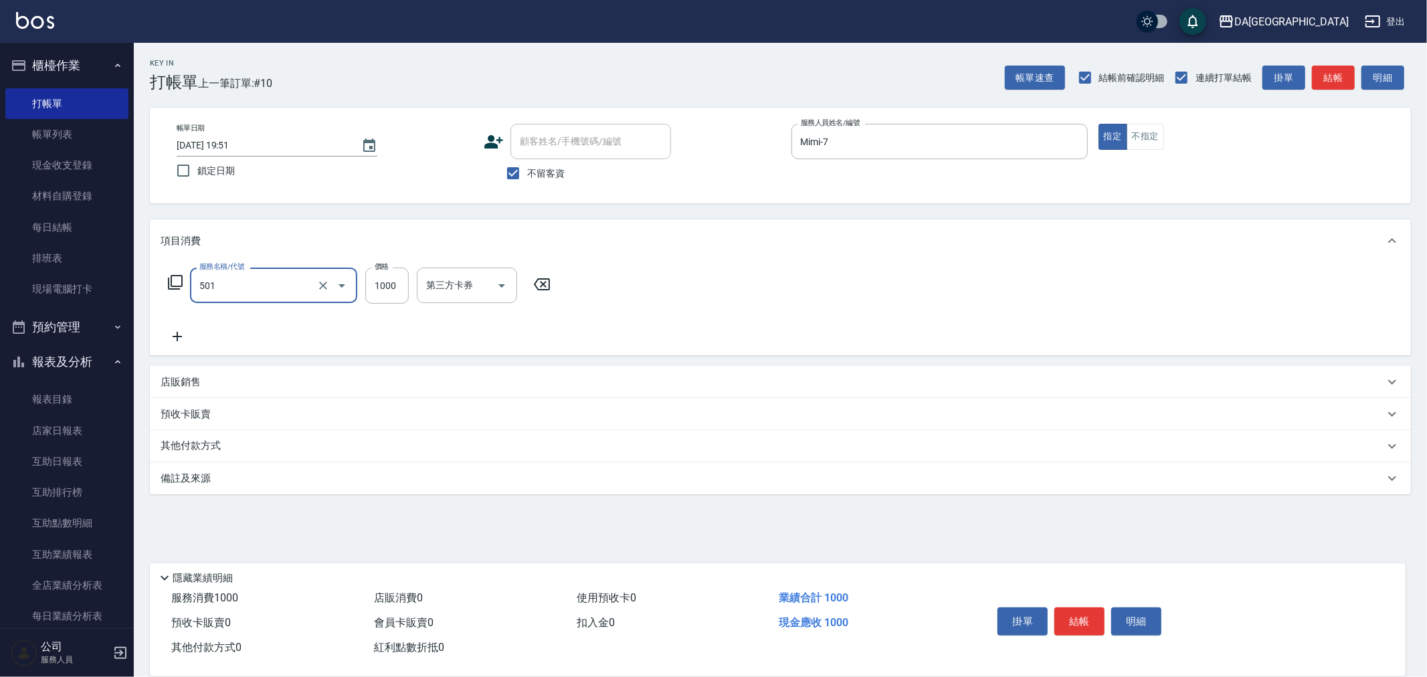
type input "染髮(501)"
type input "2980"
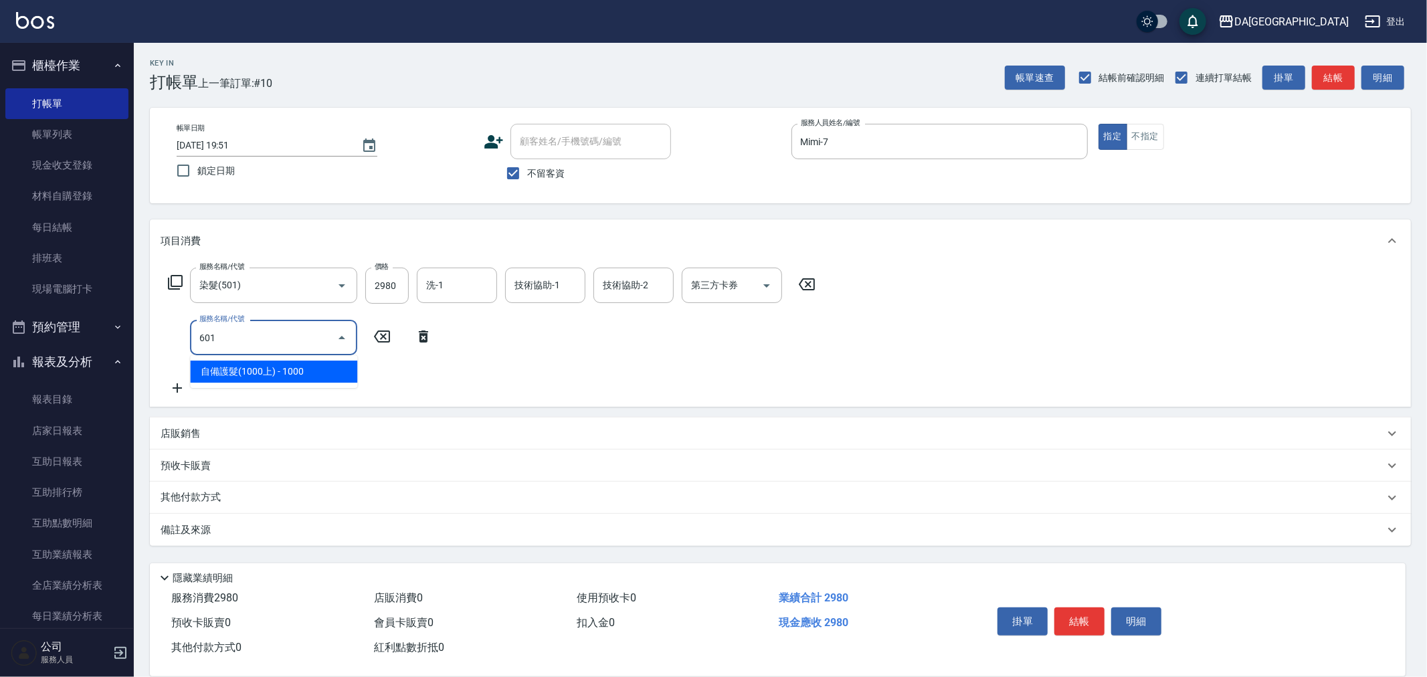
type input "自備護髮(1000上)(601)"
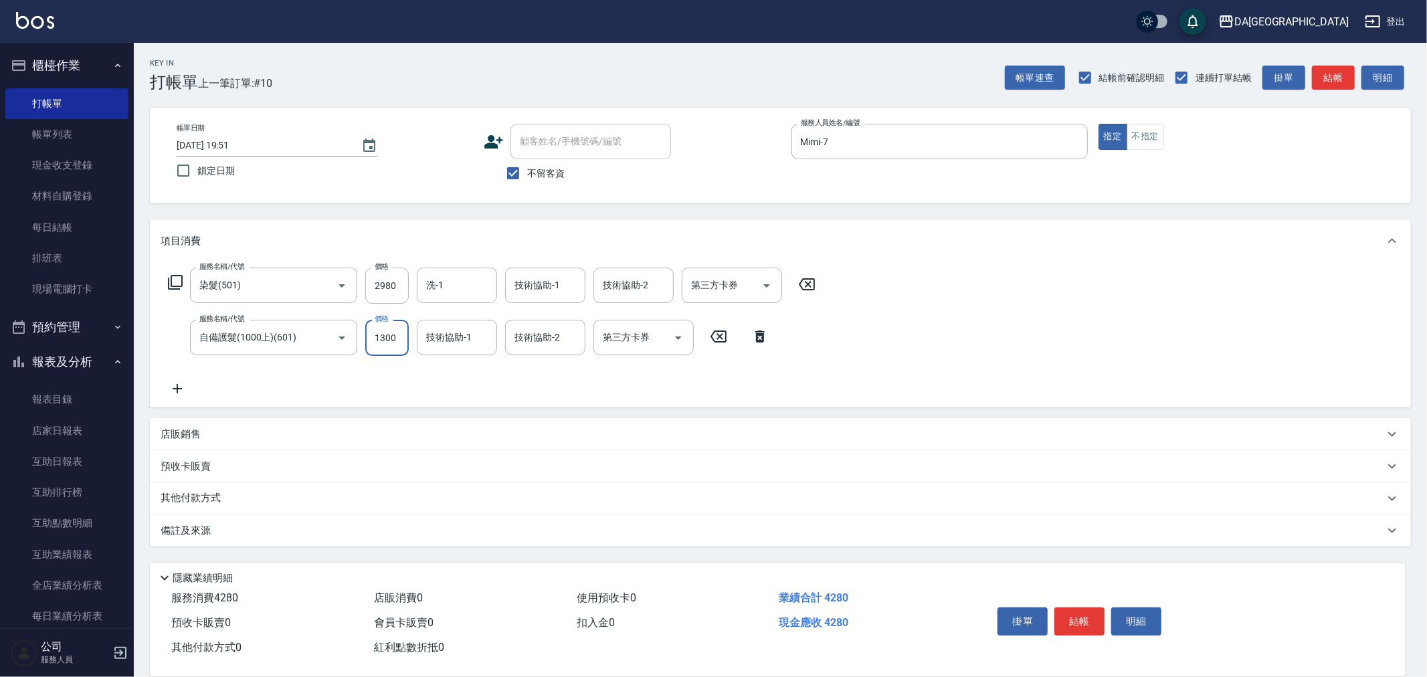
type input "1300"
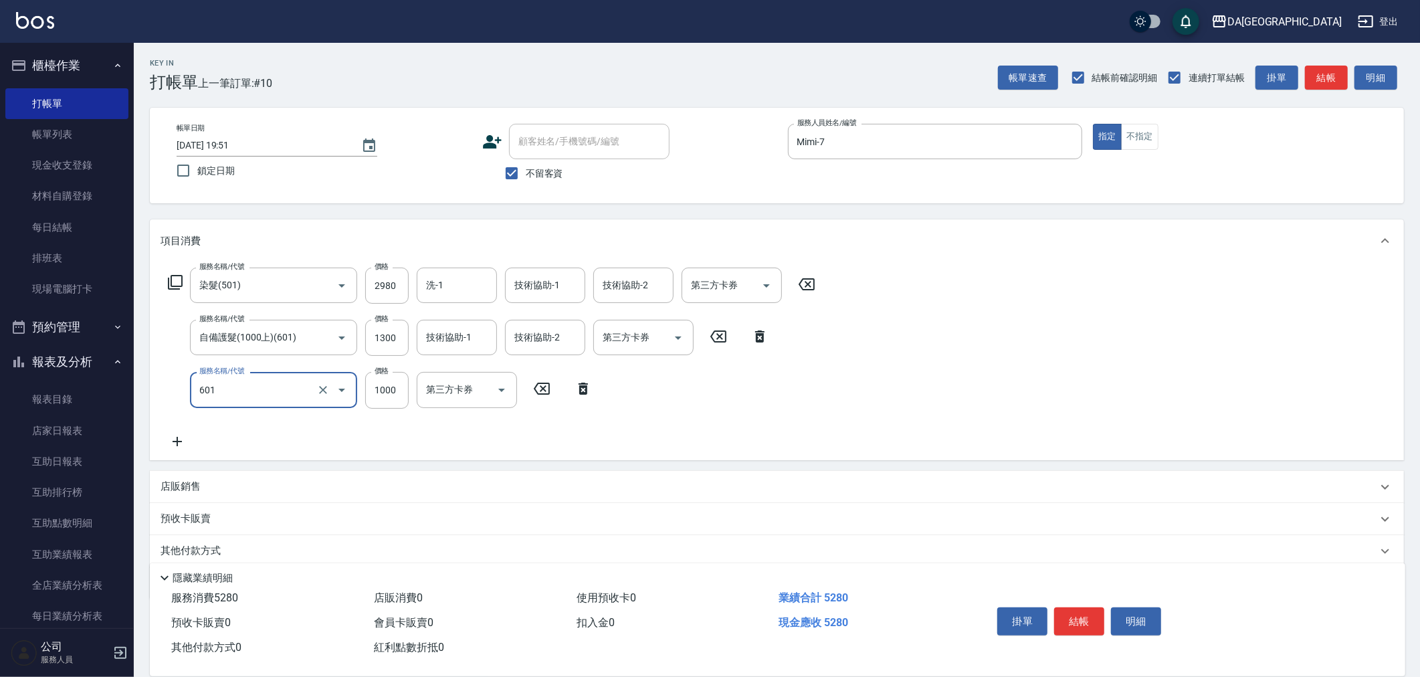
type input "自備護髮(1000上)(601)"
type input "1300"
